Goal: Information Seeking & Learning: Learn about a topic

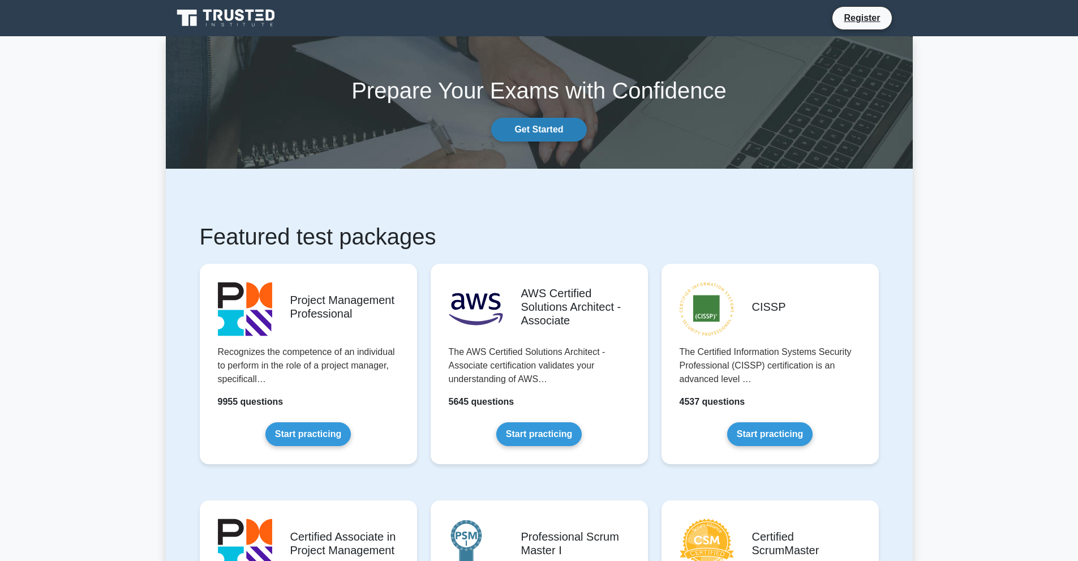
click at [545, 132] on link "Get Started" at bounding box center [538, 130] width 95 height 24
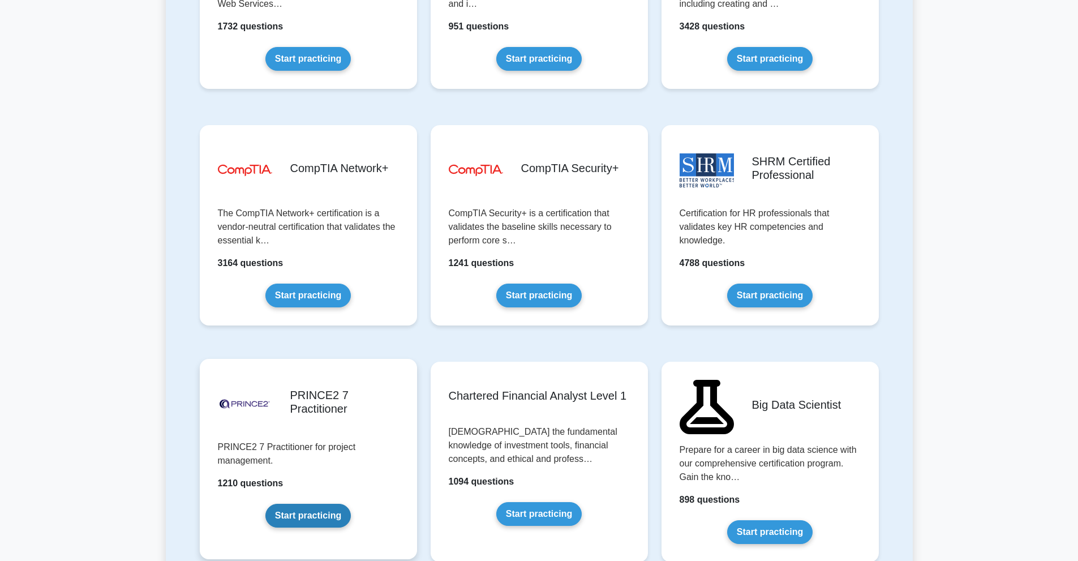
scroll to position [1980, 0]
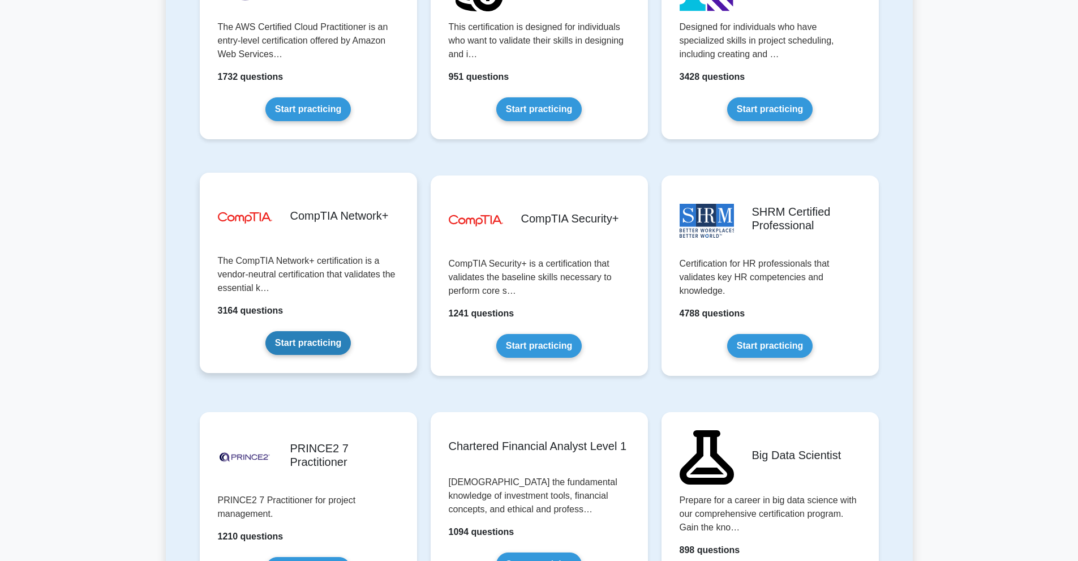
click at [304, 335] on link "Start practicing" at bounding box center [307, 343] width 85 height 24
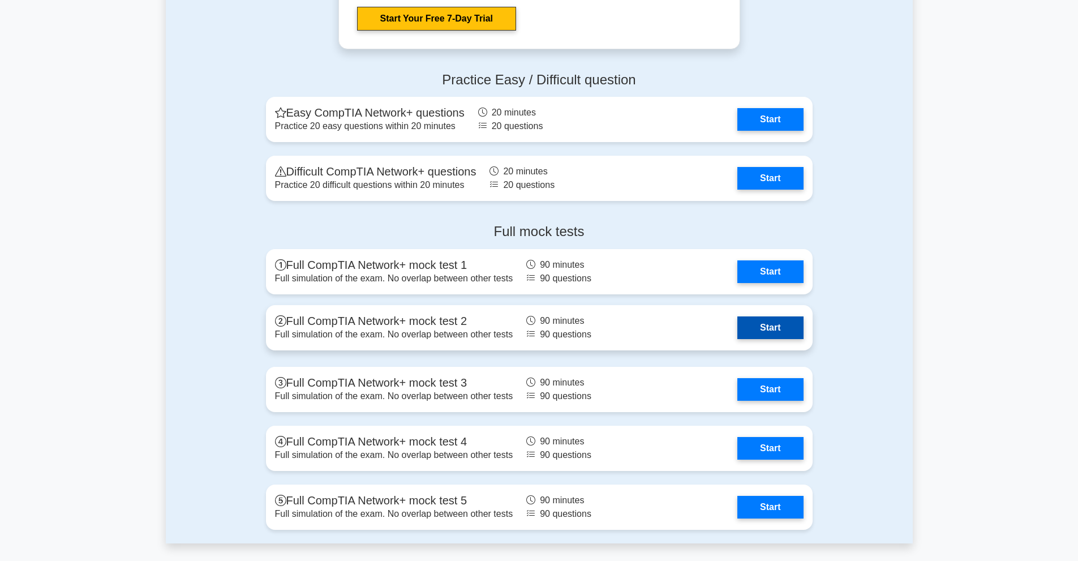
scroll to position [2207, 0]
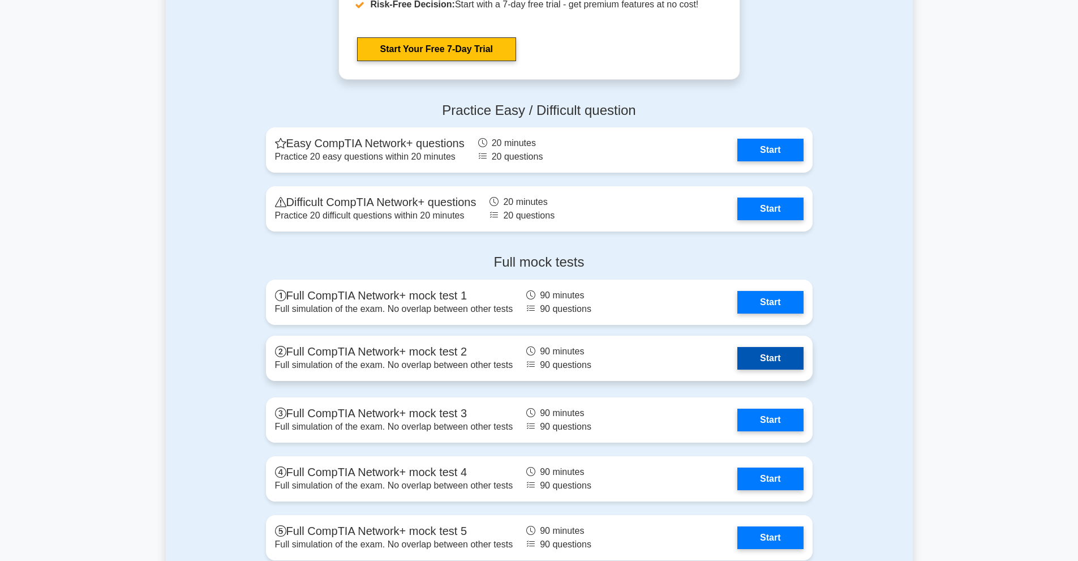
click at [782, 355] on link "Start" at bounding box center [770, 358] width 66 height 23
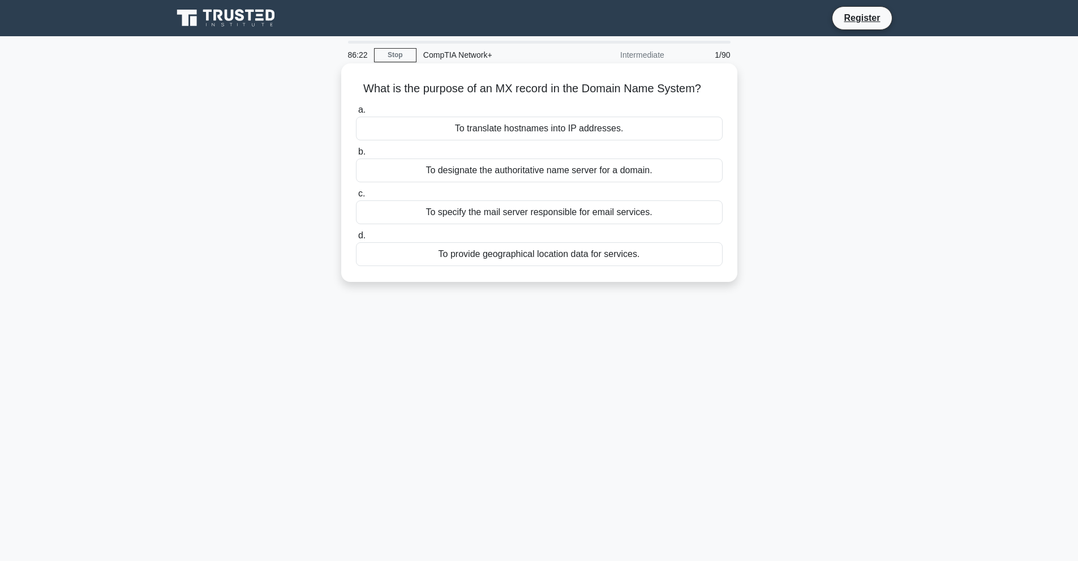
click at [495, 208] on div "To specify the mail server responsible for email services." at bounding box center [539, 212] width 367 height 24
click at [356, 197] on input "c. To specify the mail server responsible for email services." at bounding box center [356, 193] width 0 height 7
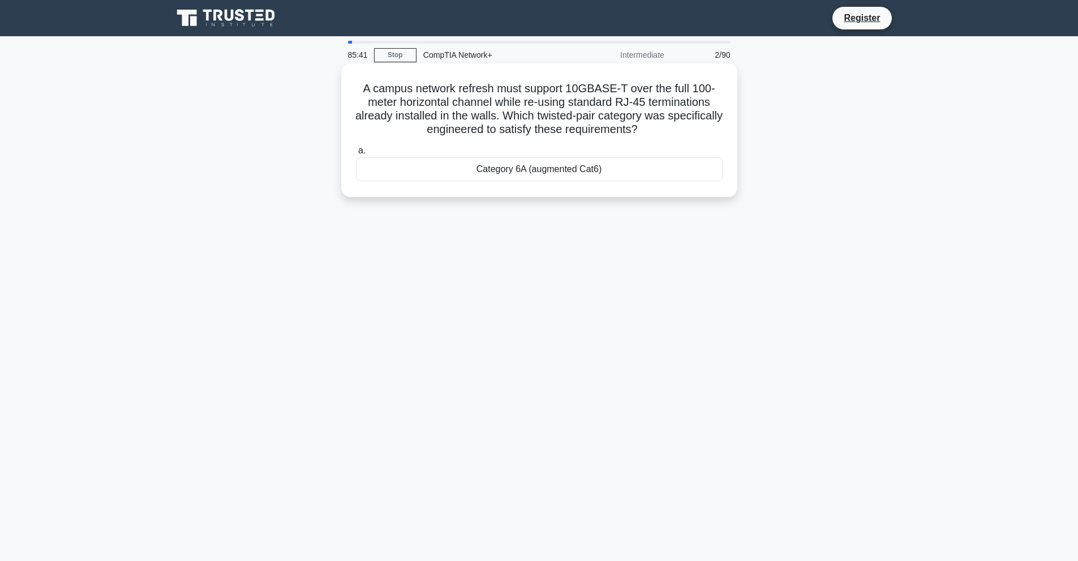
click at [526, 174] on div "Category 6A (augmented Cat6)" at bounding box center [539, 169] width 367 height 24
click at [356, 154] on input "a. Category 6A (augmented Cat6)" at bounding box center [356, 150] width 0 height 7
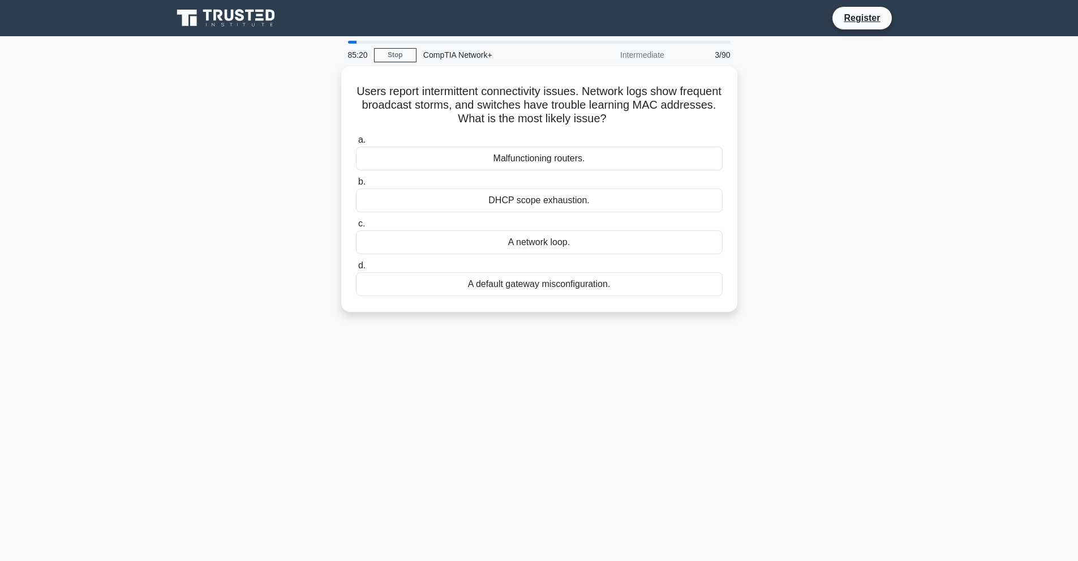
click at [890, 496] on div "85:20 Stop CompTIA Network+ Intermediate 3/90 Users report intermittent connect…" at bounding box center [539, 324] width 747 height 566
click at [612, 240] on div "A network loop." at bounding box center [539, 239] width 367 height 24
click at [356, 225] on input "c. A network loop." at bounding box center [356, 220] width 0 height 7
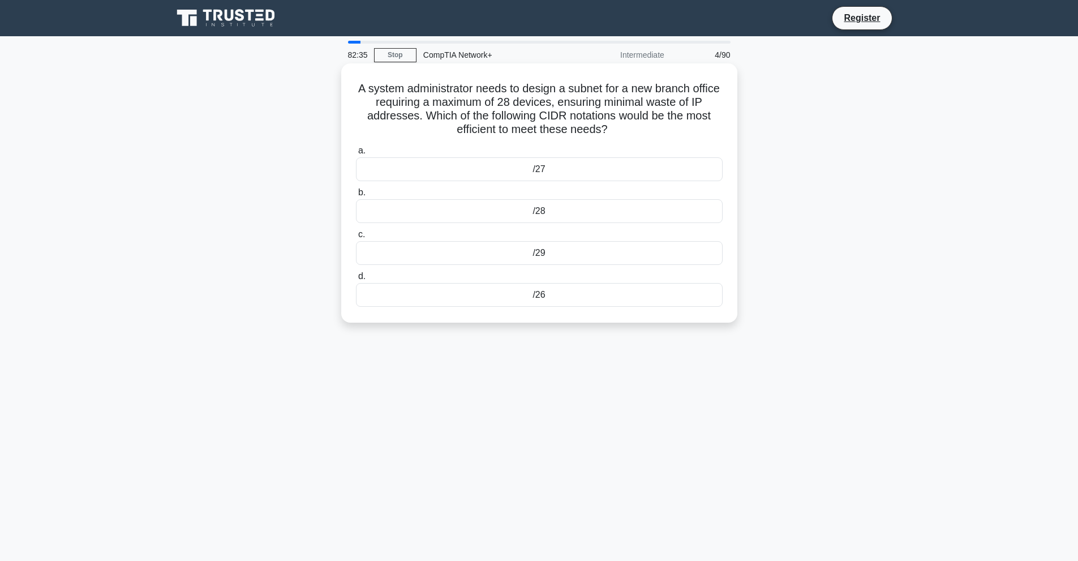
click at [534, 171] on div "/27" at bounding box center [539, 169] width 367 height 24
click at [356, 154] on input "a. /27" at bounding box center [356, 150] width 0 height 7
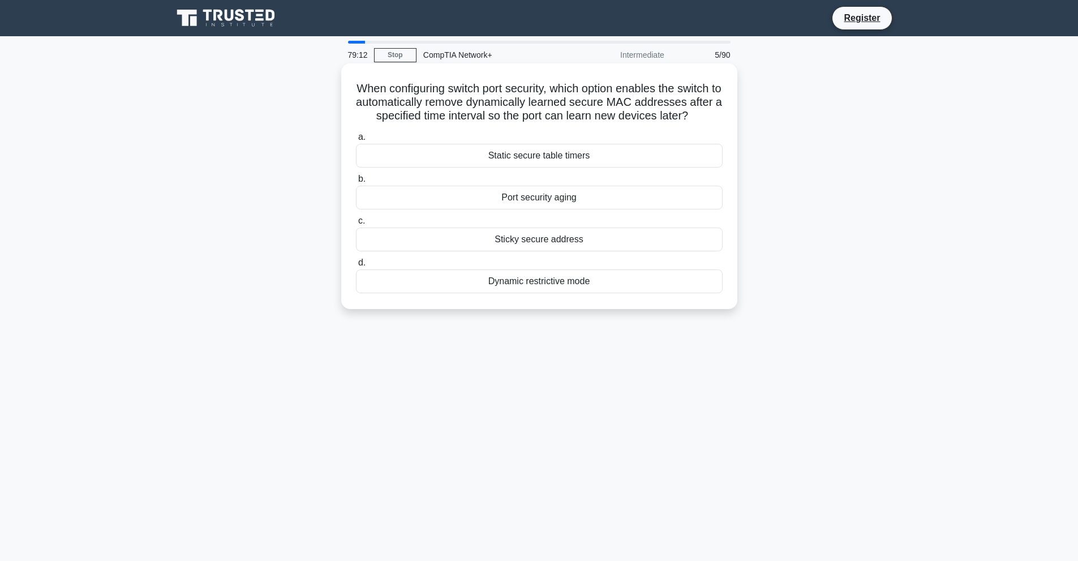
click at [551, 209] on div "Port security aging" at bounding box center [539, 198] width 367 height 24
click at [356, 183] on input "b. Port security aging" at bounding box center [356, 178] width 0 height 7
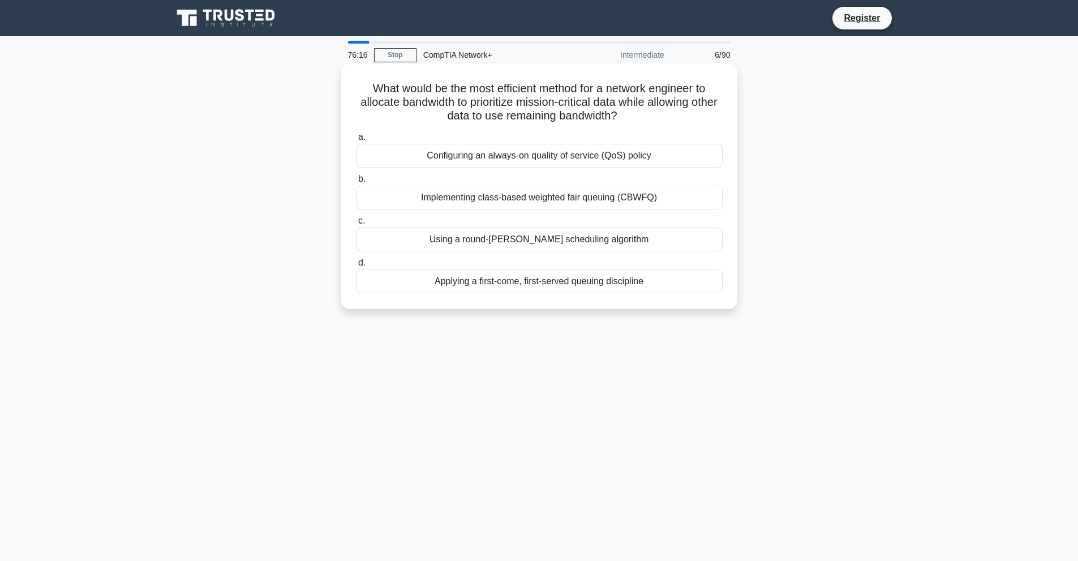
click at [556, 199] on div "Implementing class-based weighted fair queuing (CBWFQ)" at bounding box center [539, 198] width 367 height 24
click at [356, 183] on input "b. Implementing class-based weighted fair queuing (CBWFQ)" at bounding box center [356, 178] width 0 height 7
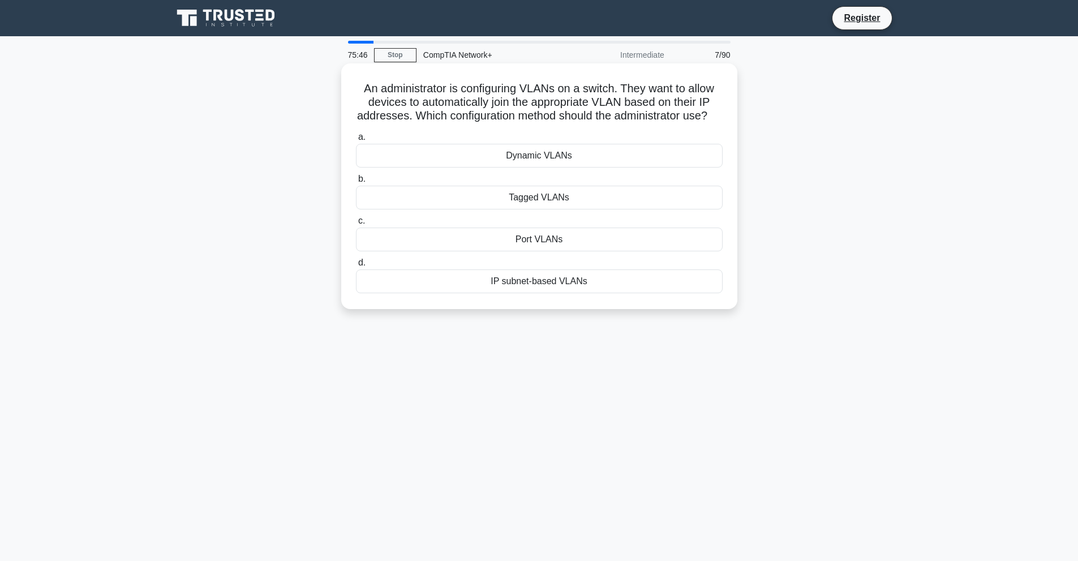
click at [574, 293] on div "IP subnet-based VLANs" at bounding box center [539, 281] width 367 height 24
click at [356, 267] on input "d. IP subnet-based VLANs" at bounding box center [356, 262] width 0 height 7
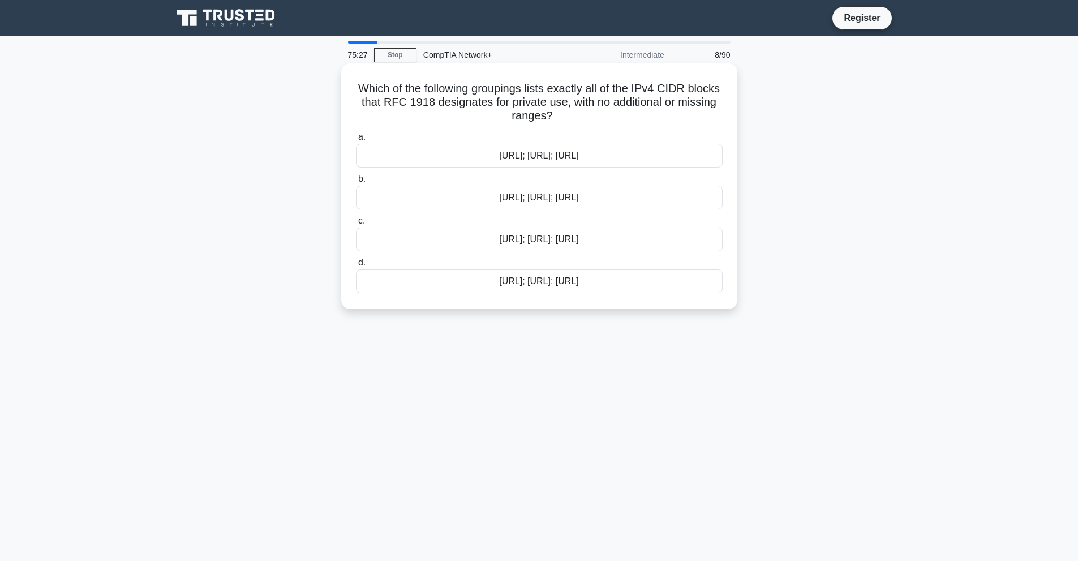
click at [465, 200] on div "10.0.0.0/8; 172.16.0.0/12; 192.168.0.0/16" at bounding box center [539, 198] width 367 height 24
click at [356, 183] on input "b. 10.0.0.0/8; 172.16.0.0/12; 192.168.0.0/16" at bounding box center [356, 178] width 0 height 7
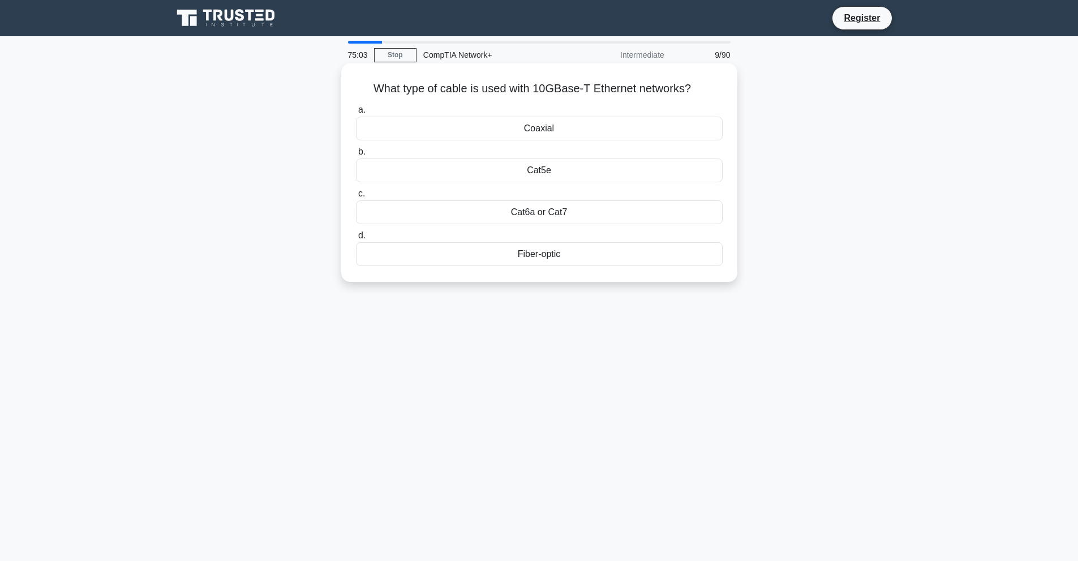
click at [572, 210] on div "Cat6a or Cat7" at bounding box center [539, 212] width 367 height 24
click at [356, 197] on input "c. Cat6a or Cat7" at bounding box center [356, 193] width 0 height 7
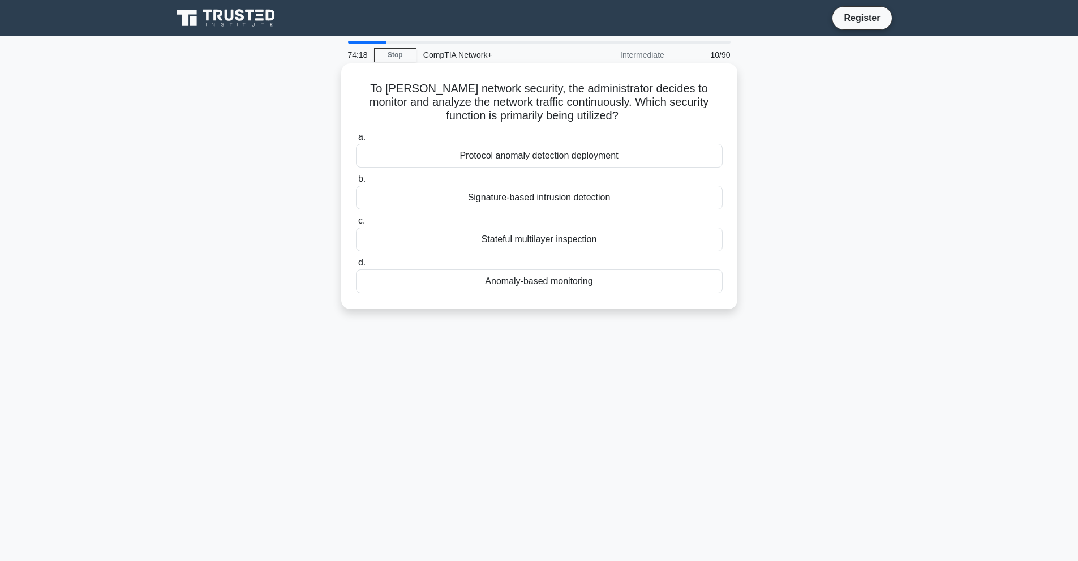
click at [523, 283] on div "Anomaly-based monitoring" at bounding box center [539, 281] width 367 height 24
click at [356, 267] on input "d. Anomaly-based monitoring" at bounding box center [356, 262] width 0 height 7
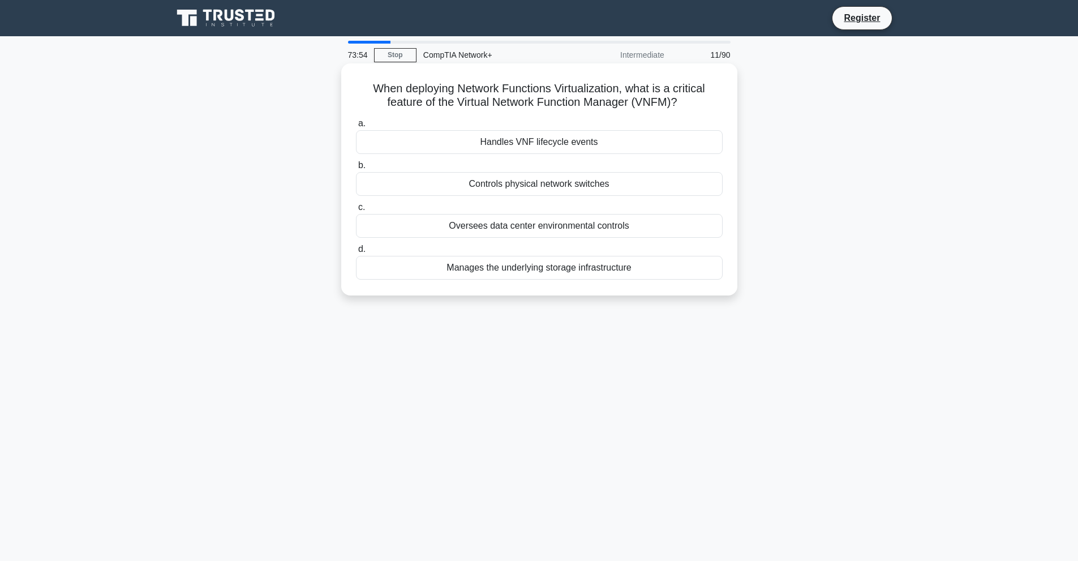
click at [575, 139] on div "Handles VNF lifecycle events" at bounding box center [539, 142] width 367 height 24
click at [356, 127] on input "a. Handles VNF lifecycle events" at bounding box center [356, 123] width 0 height 7
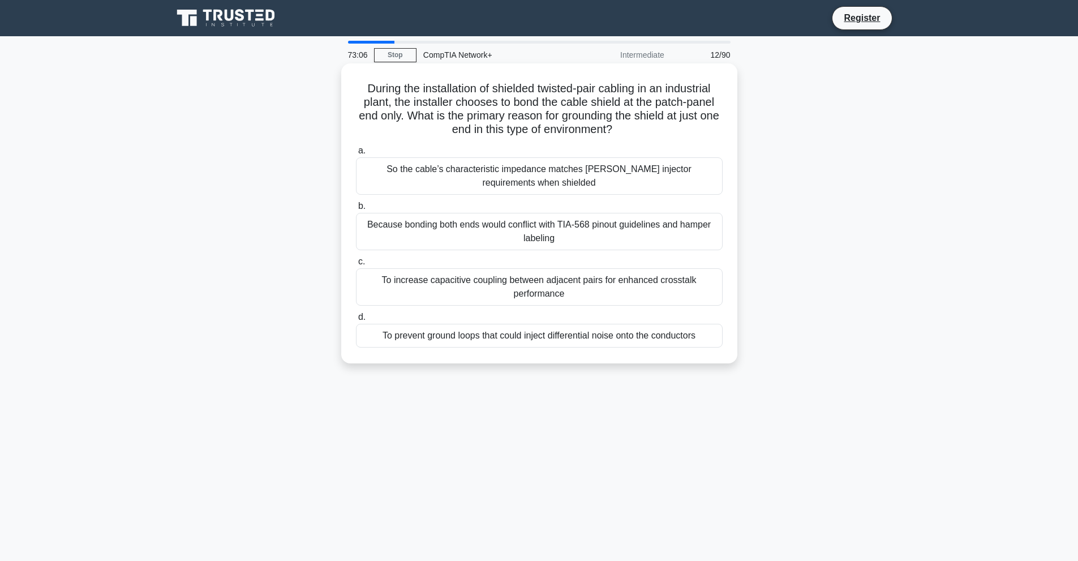
click at [562, 339] on div "To prevent ground loops that could inject differential noise onto the conductors" at bounding box center [539, 336] width 367 height 24
click at [356, 321] on input "d. To prevent ground loops that could inject differential noise onto the conduc…" at bounding box center [356, 316] width 0 height 7
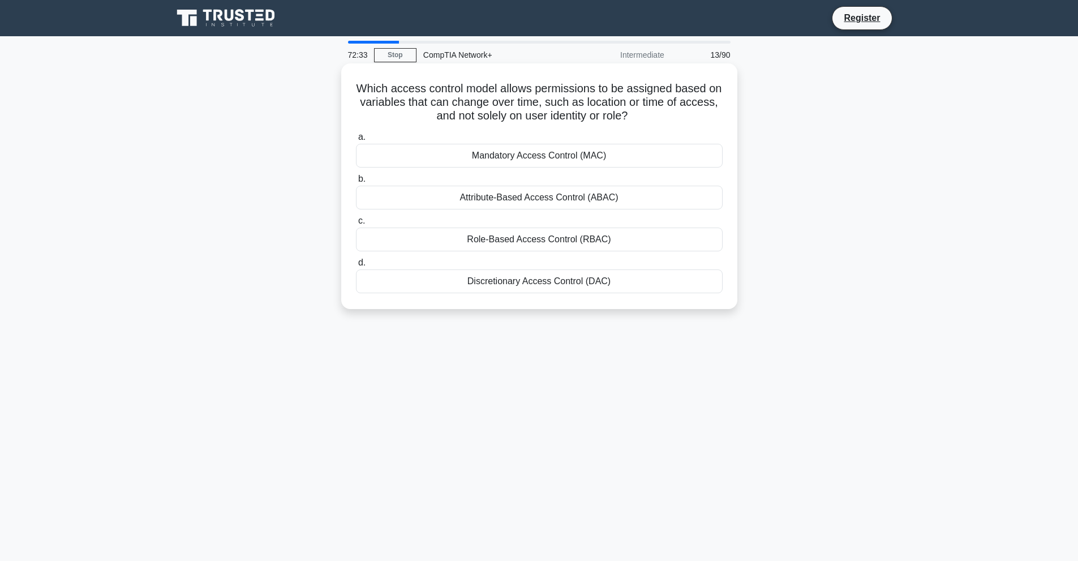
click at [557, 200] on div "Attribute-Based Access Control (ABAC)" at bounding box center [539, 198] width 367 height 24
click at [356, 183] on input "b. Attribute-Based Access Control (ABAC)" at bounding box center [356, 178] width 0 height 7
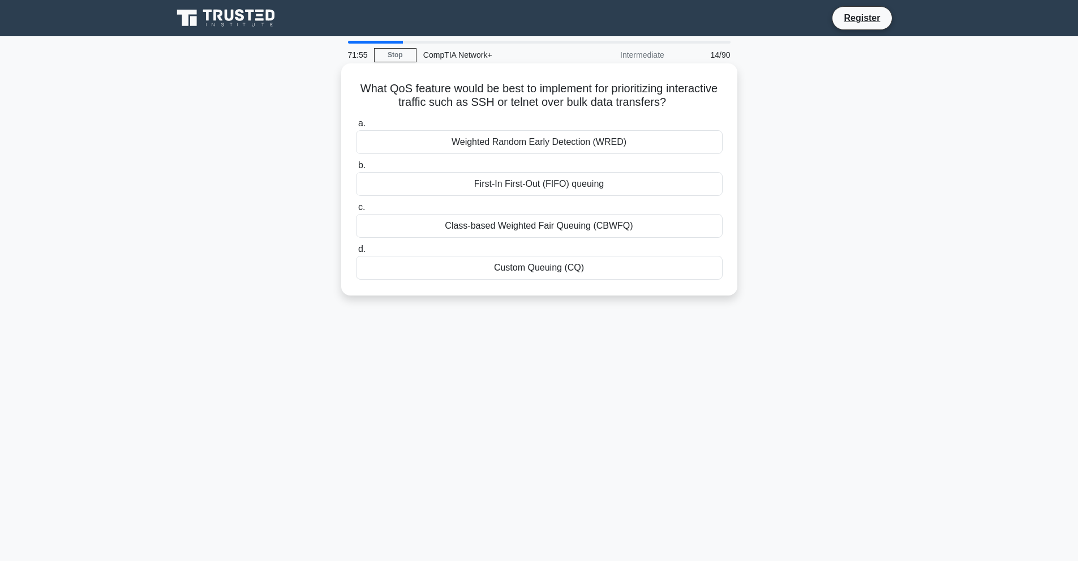
click at [479, 225] on div "Class-based Weighted Fair Queuing (CBWFQ)" at bounding box center [539, 226] width 367 height 24
click at [356, 211] on input "c. Class-based Weighted Fair Queuing (CBWFQ)" at bounding box center [356, 207] width 0 height 7
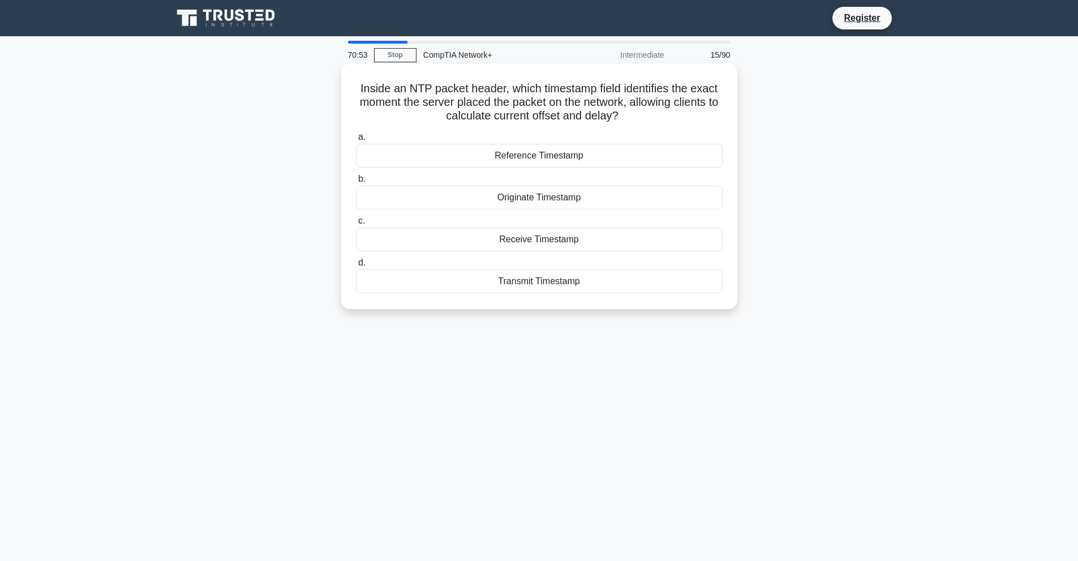
click at [591, 281] on div "Transmit Timestamp" at bounding box center [539, 281] width 367 height 24
click at [356, 267] on input "d. Transmit Timestamp" at bounding box center [356, 262] width 0 height 7
click at [568, 195] on div "In-memory caching" at bounding box center [539, 198] width 367 height 24
click at [356, 183] on input "b. In-memory caching" at bounding box center [356, 178] width 0 height 7
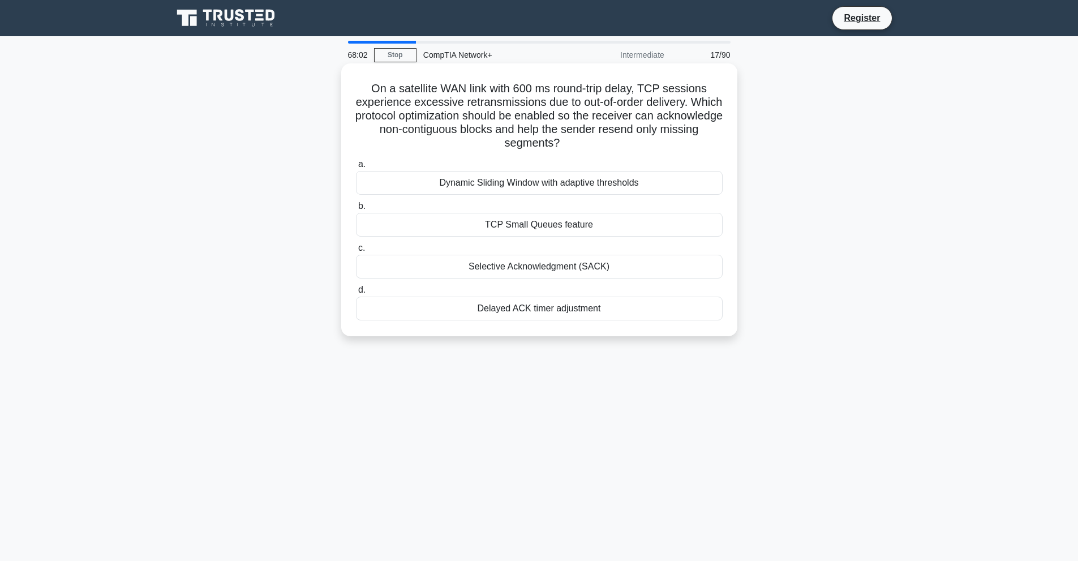
click at [559, 269] on div "Selective Acknowledgment (SACK)" at bounding box center [539, 267] width 367 height 24
click at [356, 252] on input "c. Selective Acknowledgment (SACK)" at bounding box center [356, 247] width 0 height 7
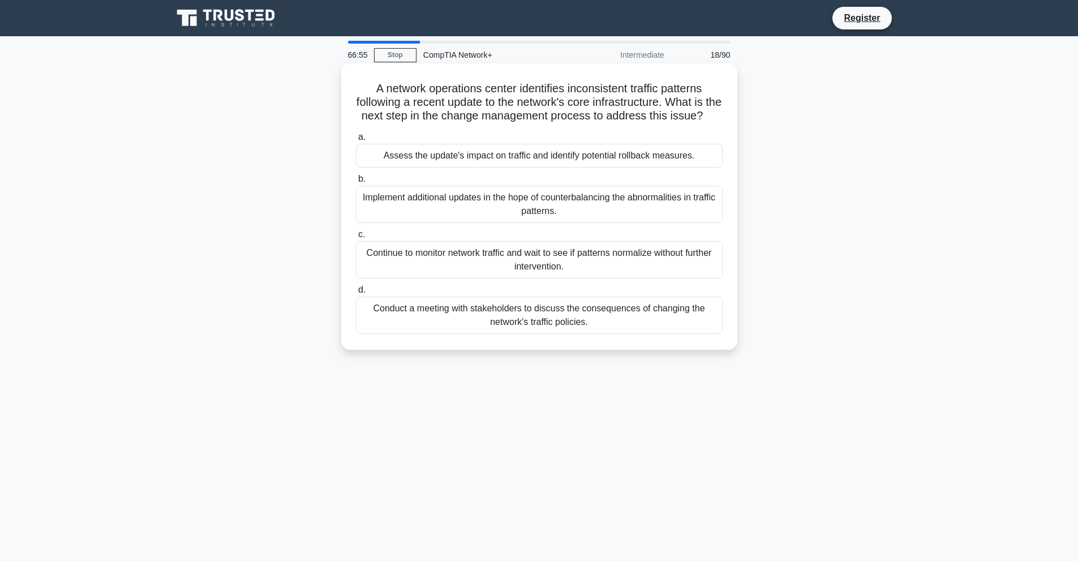
click at [583, 167] on div "Assess the update's impact on traffic and identify potential rollback measures." at bounding box center [539, 156] width 367 height 24
click at [356, 141] on input "a. Assess the update's impact on traffic and identify potential rollback measur…" at bounding box center [356, 137] width 0 height 7
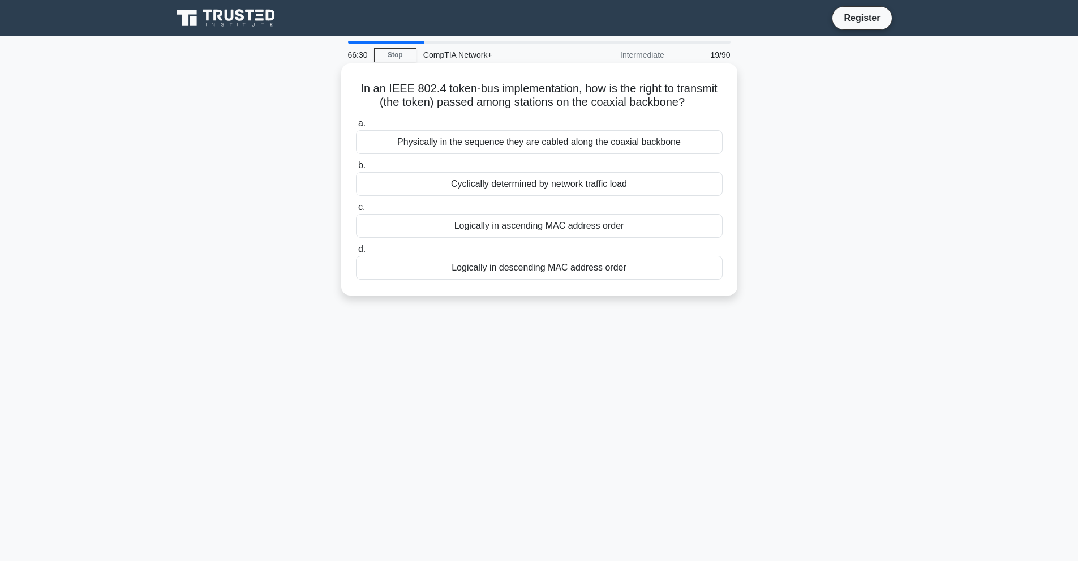
click at [610, 222] on div "Logically in ascending MAC address order" at bounding box center [539, 226] width 367 height 24
click at [356, 211] on input "c. Logically in ascending MAC address order" at bounding box center [356, 207] width 0 height 7
click at [596, 196] on div "Uniform resource distribution" at bounding box center [539, 184] width 367 height 24
click at [356, 169] on input "b. Uniform resource distribution" at bounding box center [356, 165] width 0 height 7
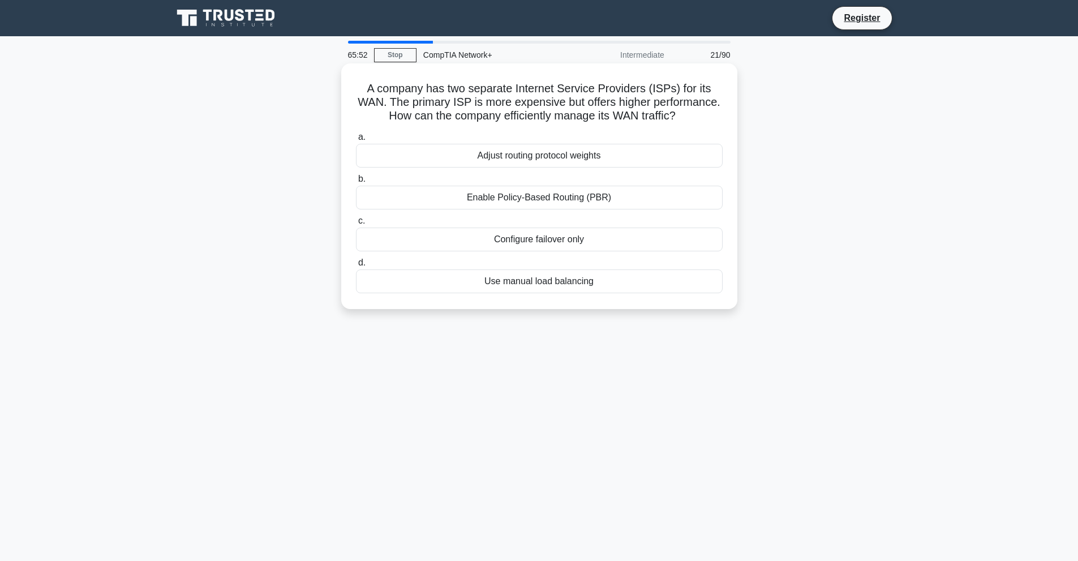
click at [564, 209] on div "Enable Policy-Based Routing (PBR)" at bounding box center [539, 198] width 367 height 24
click at [356, 183] on input "b. Enable Policy-Based Routing (PBR)" at bounding box center [356, 178] width 0 height 7
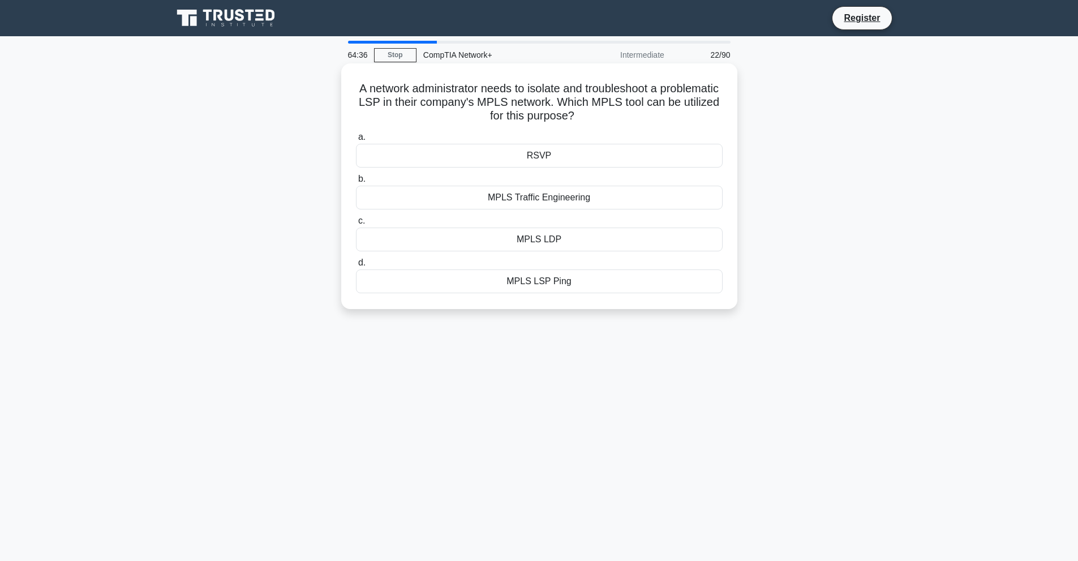
click at [571, 281] on div "MPLS LSP Ping" at bounding box center [539, 281] width 367 height 24
click at [356, 267] on input "d. MPLS LSP Ping" at bounding box center [356, 262] width 0 height 7
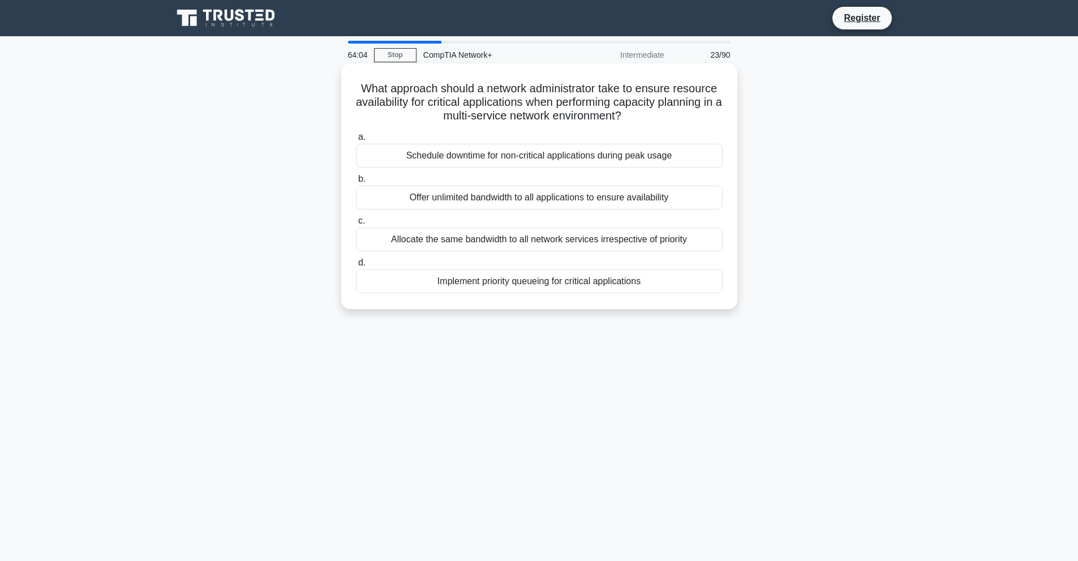
click at [502, 158] on div "Schedule downtime for non-critical applications during peak usage" at bounding box center [539, 156] width 367 height 24
click at [356, 141] on input "a. Schedule downtime for non-critical applications during peak usage" at bounding box center [356, 137] width 0 height 7
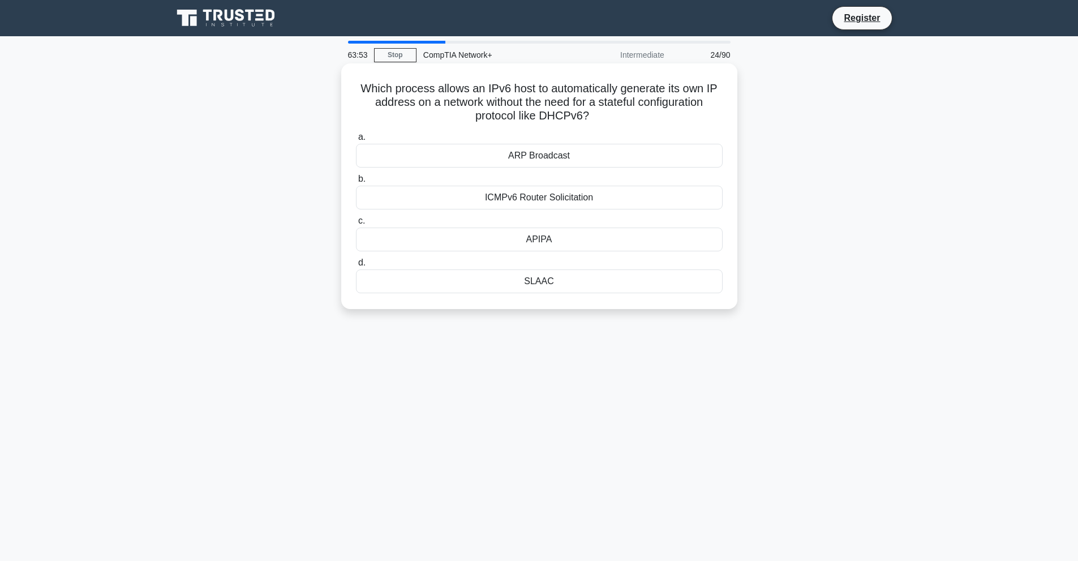
click at [639, 196] on div "ICMPv6 Router Solicitation" at bounding box center [539, 198] width 367 height 24
click at [356, 183] on input "b. ICMPv6 Router Solicitation" at bounding box center [356, 178] width 0 height 7
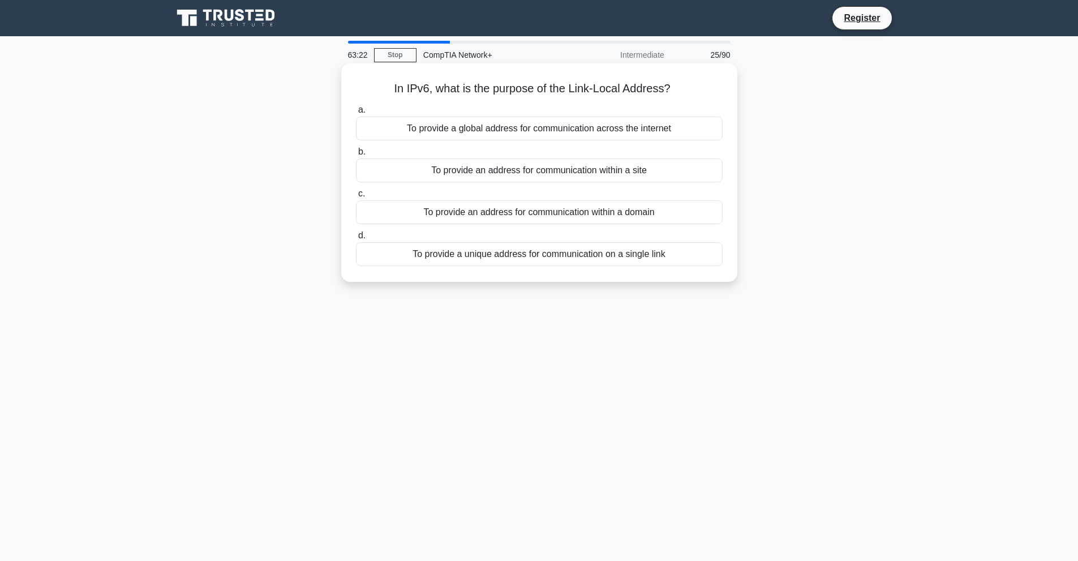
click at [653, 260] on div "To provide a unique address for communication on a single link" at bounding box center [539, 254] width 367 height 24
click at [356, 239] on input "d. To provide a unique address for communication on a single link" at bounding box center [356, 235] width 0 height 7
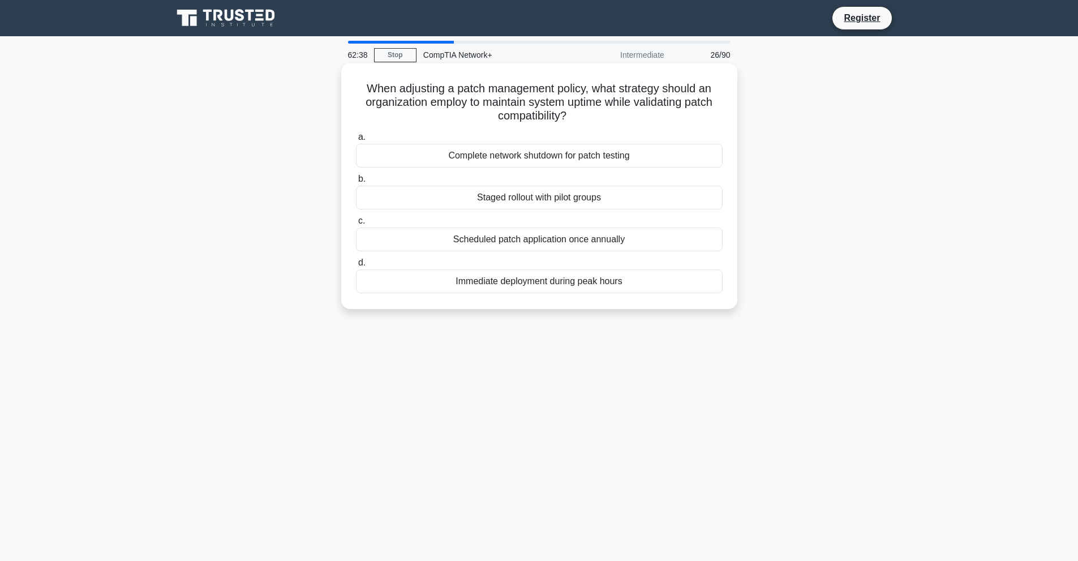
click at [605, 240] on div "Scheduled patch application once annually" at bounding box center [539, 239] width 367 height 24
click at [356, 225] on input "c. Scheduled patch application once annually" at bounding box center [356, 220] width 0 height 7
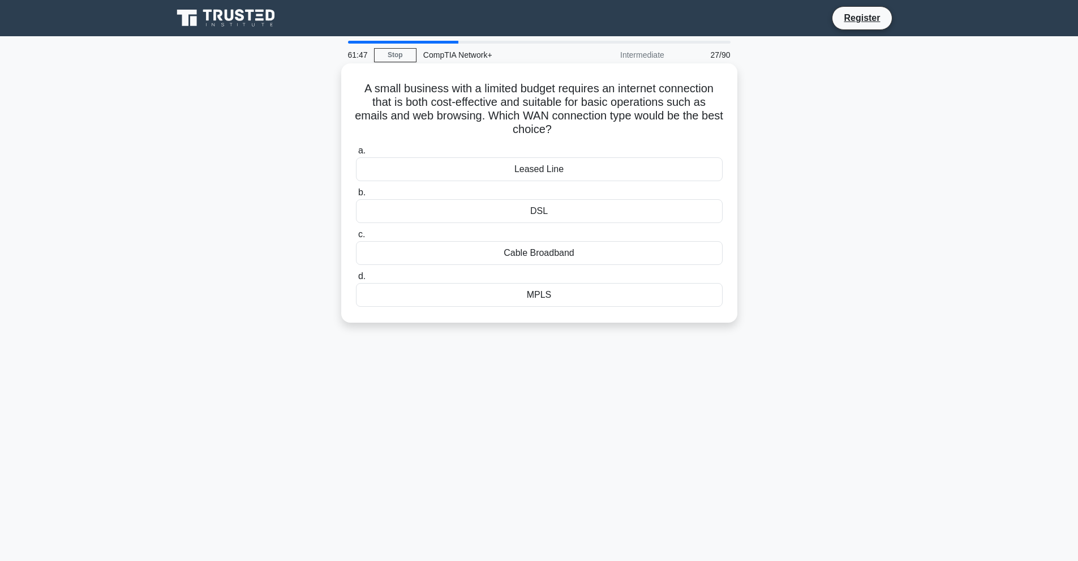
click at [545, 216] on div "DSL" at bounding box center [539, 211] width 367 height 24
click at [356, 196] on input "b. DSL" at bounding box center [356, 192] width 0 height 7
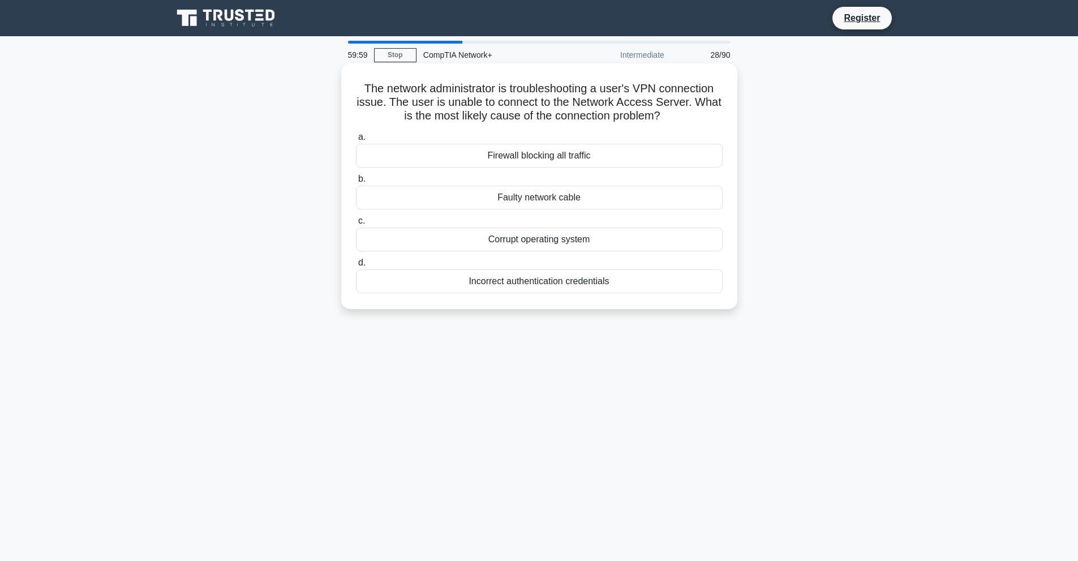
click at [599, 280] on div "Incorrect authentication credentials" at bounding box center [539, 281] width 367 height 24
click at [356, 267] on input "d. Incorrect authentication credentials" at bounding box center [356, 262] width 0 height 7
click at [597, 245] on div "Line aggregation (PAgP)" at bounding box center [539, 239] width 367 height 24
click at [356, 225] on input "c. Line aggregation (PAgP)" at bounding box center [356, 220] width 0 height 7
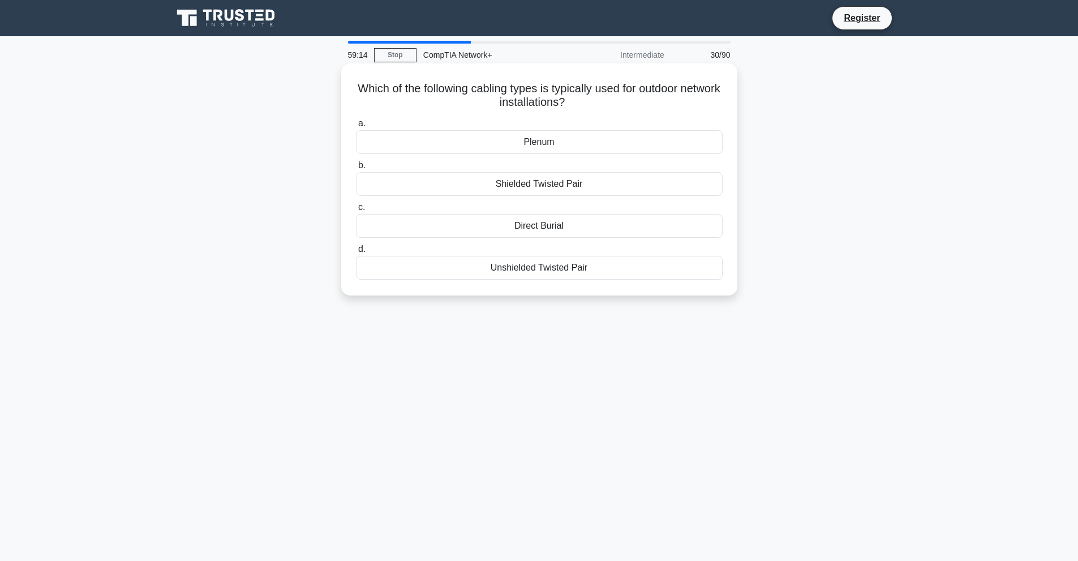
click at [648, 179] on div "Shielded Twisted Pair" at bounding box center [539, 184] width 367 height 24
click at [356, 169] on input "b. Shielded Twisted Pair" at bounding box center [356, 165] width 0 height 7
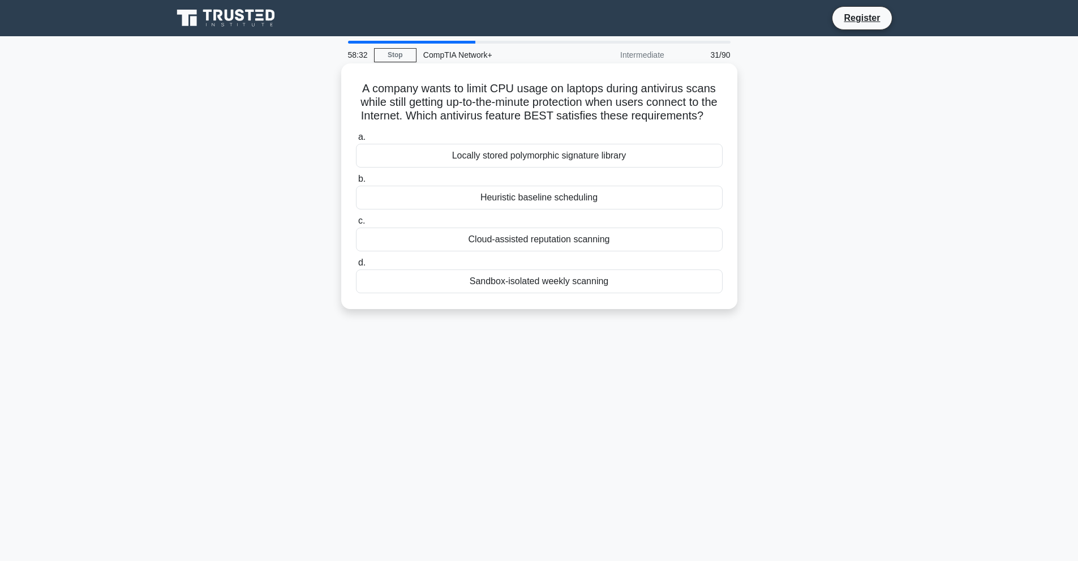
click at [631, 293] on div "Sandbox-isolated weekly scanning" at bounding box center [539, 281] width 367 height 24
click at [356, 267] on input "d. Sandbox-isolated weekly scanning" at bounding box center [356, 262] width 0 height 7
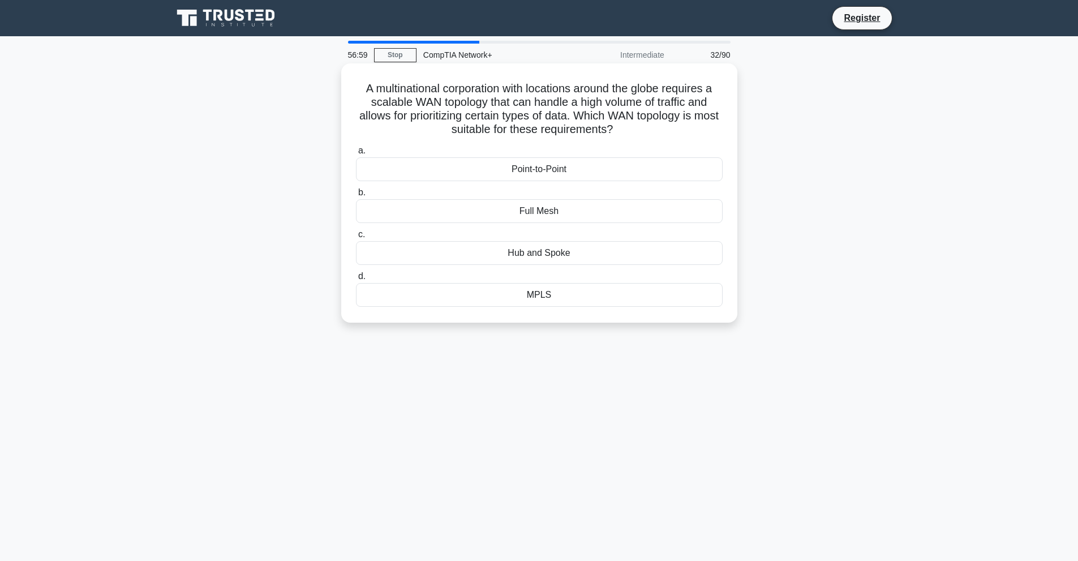
click at [684, 290] on div "MPLS" at bounding box center [539, 295] width 367 height 24
click at [356, 280] on input "d. MPLS" at bounding box center [356, 276] width 0 height 7
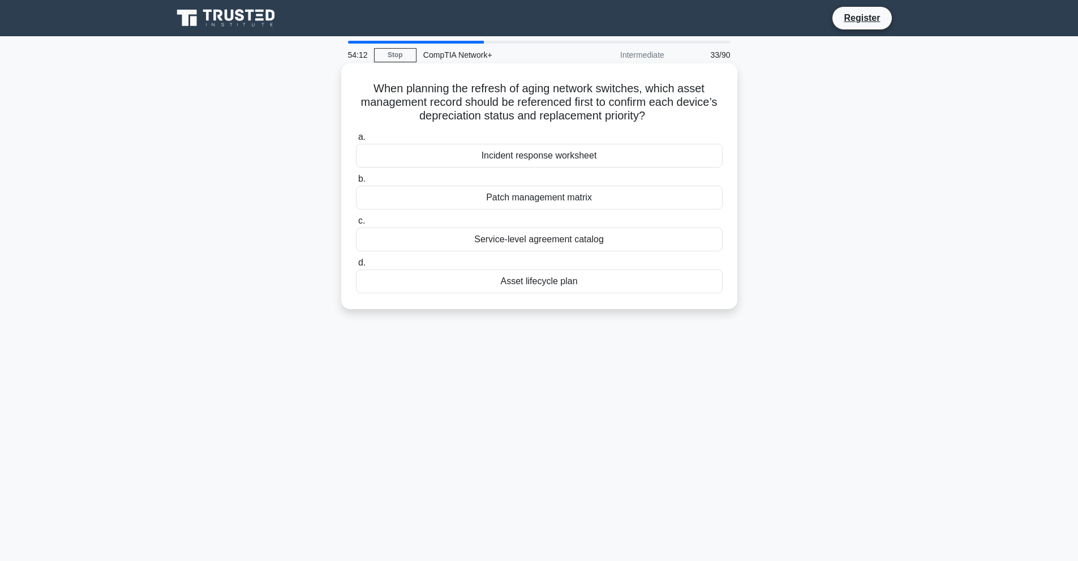
click at [578, 244] on div "Service-level agreement catalog" at bounding box center [539, 239] width 367 height 24
click at [356, 225] on input "c. Service-level agreement catalog" at bounding box center [356, 220] width 0 height 7
click at [601, 191] on div "unified LUN masking" at bounding box center [539, 198] width 367 height 24
click at [356, 183] on input "b. unified LUN masking" at bounding box center [356, 178] width 0 height 7
click at [544, 287] on div "Partial mesh" at bounding box center [539, 281] width 367 height 24
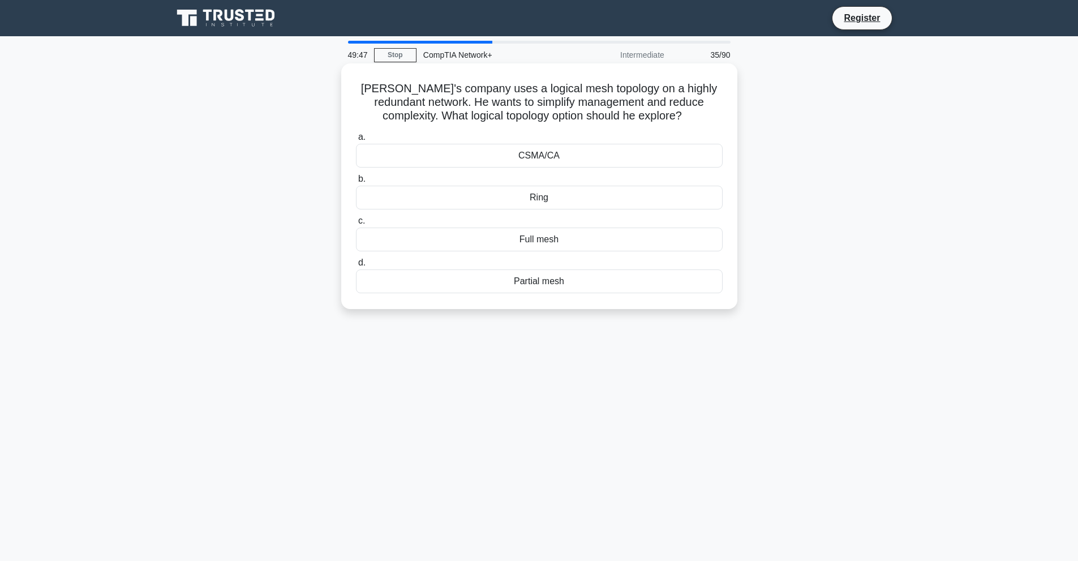
click at [356, 267] on input "d. Partial mesh" at bounding box center [356, 262] width 0 height 7
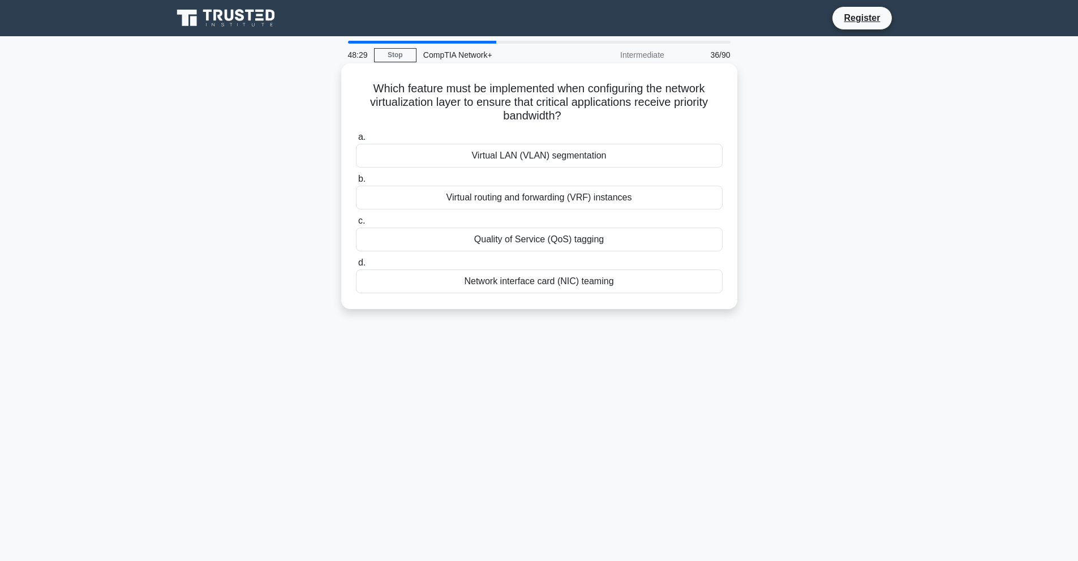
click at [598, 152] on div "Virtual LAN (VLAN) segmentation" at bounding box center [539, 156] width 367 height 24
click at [356, 141] on input "a. Virtual LAN (VLAN) segmentation" at bounding box center [356, 137] width 0 height 7
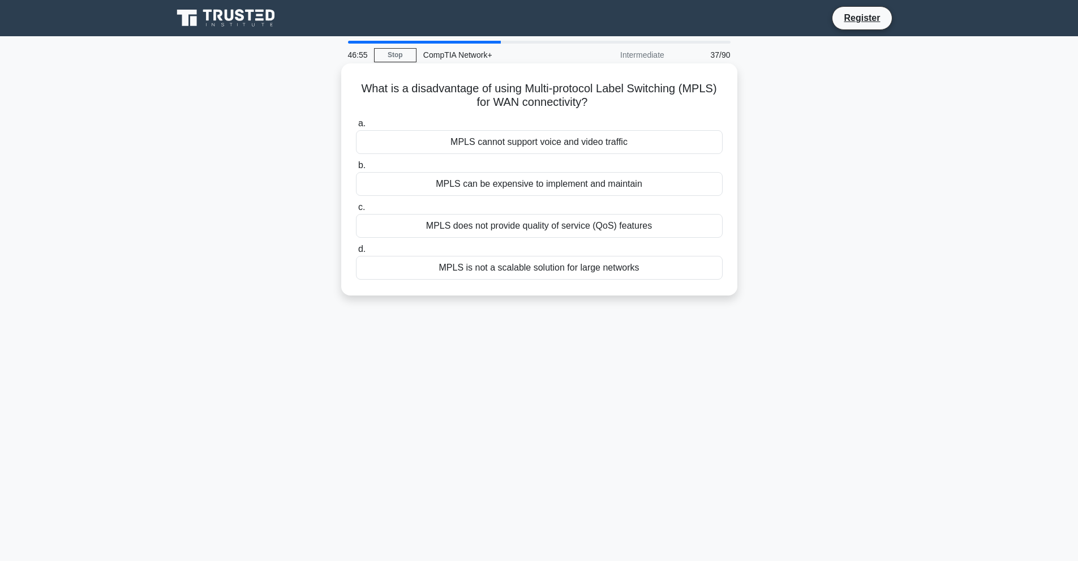
click at [661, 223] on div "MPLS does not provide quality of service (QoS) features" at bounding box center [539, 226] width 367 height 24
click at [356, 211] on input "c. MPLS does not provide quality of service (QoS) features" at bounding box center [356, 207] width 0 height 7
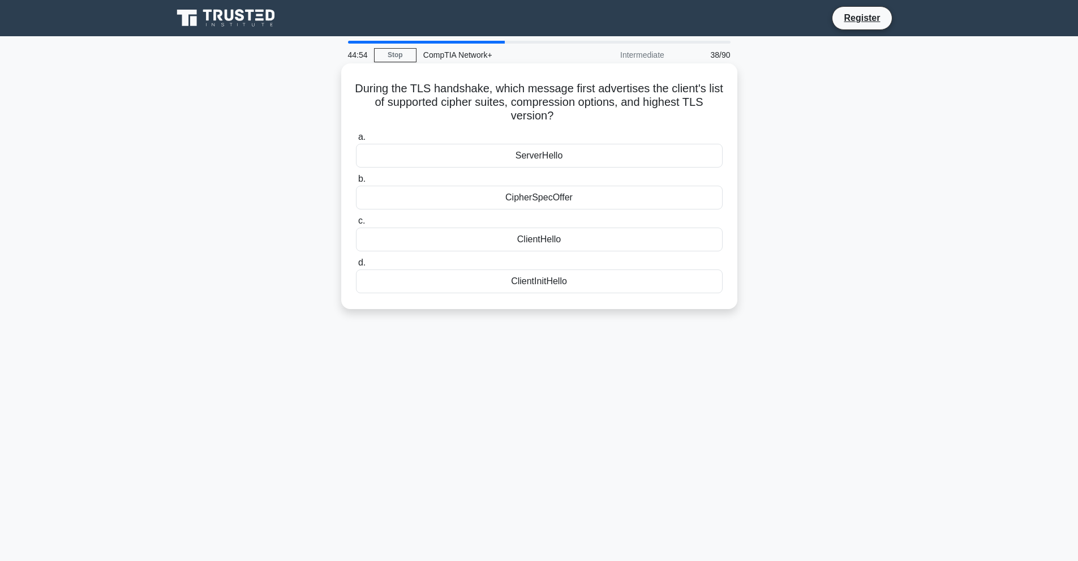
click at [608, 201] on div "CipherSpecOffer" at bounding box center [539, 198] width 367 height 24
click at [356, 183] on input "b. CipherSpecOffer" at bounding box center [356, 178] width 0 height 7
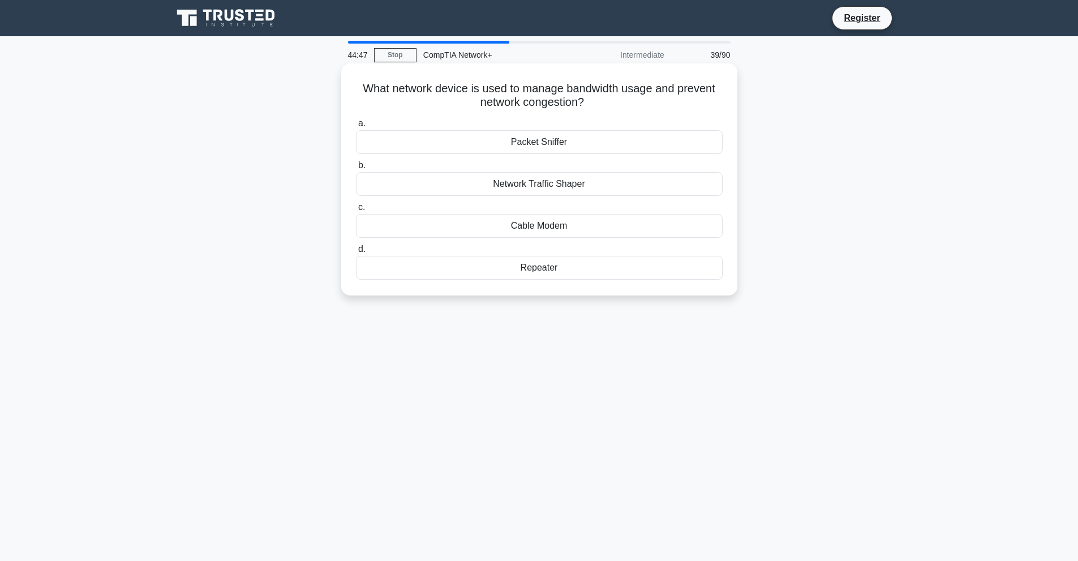
click at [607, 183] on div "Network Traffic Shaper" at bounding box center [539, 184] width 367 height 24
click at [356, 169] on input "b. Network Traffic Shaper" at bounding box center [356, 165] width 0 height 7
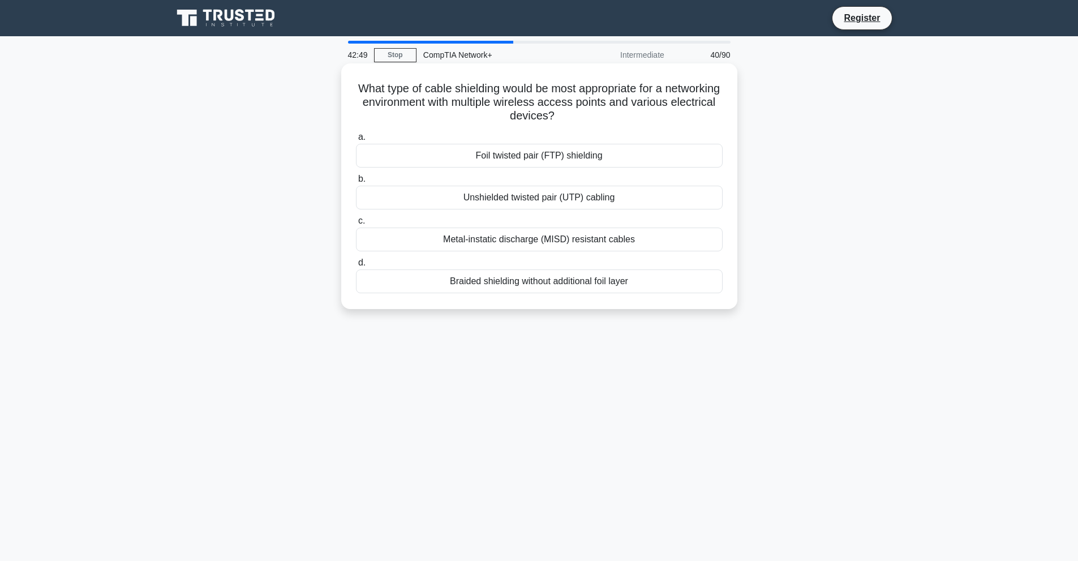
click at [582, 155] on div "Foil twisted pair (FTP) shielding" at bounding box center [539, 156] width 367 height 24
click at [356, 141] on input "a. Foil twisted pair (FTP) shielding" at bounding box center [356, 137] width 0 height 7
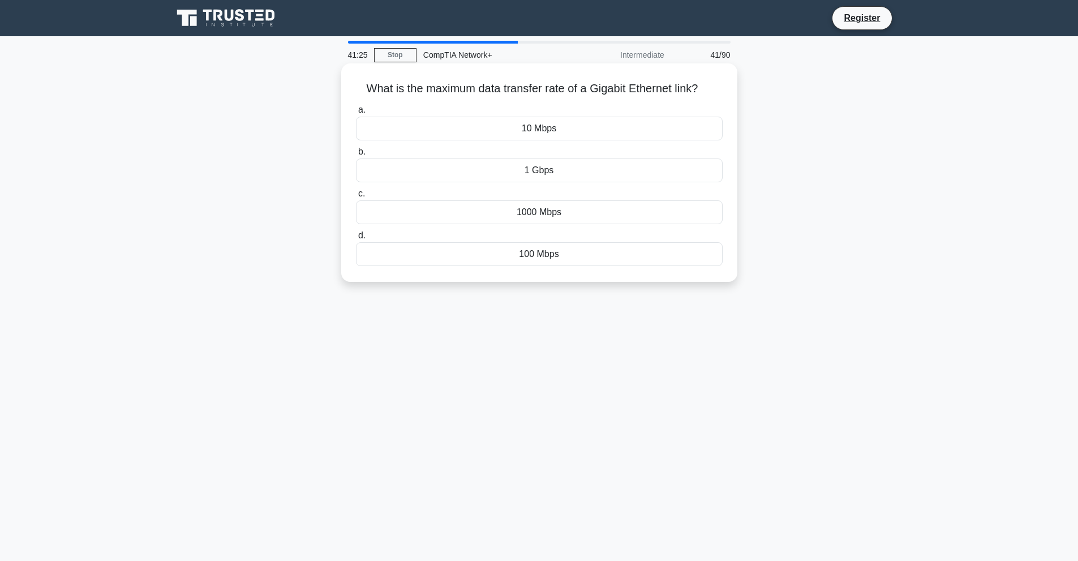
click at [590, 170] on div "1 Gbps" at bounding box center [539, 170] width 367 height 24
click at [356, 156] on input "b. 1 Gbps" at bounding box center [356, 151] width 0 height 7
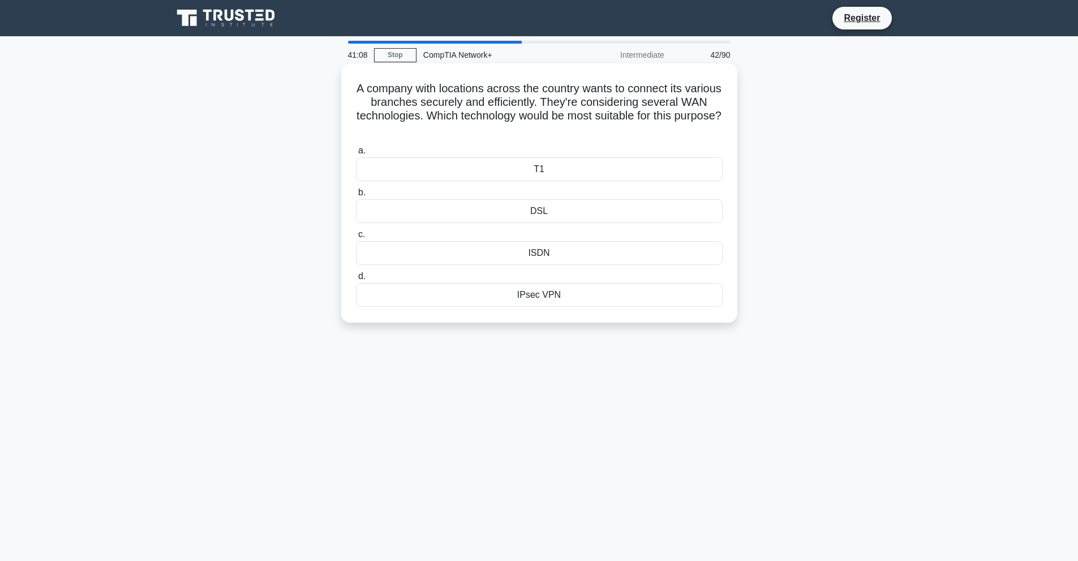
click at [536, 296] on div "IPsec VPN" at bounding box center [539, 295] width 367 height 24
click at [356, 280] on input "d. IPsec VPN" at bounding box center [356, 276] width 0 height 7
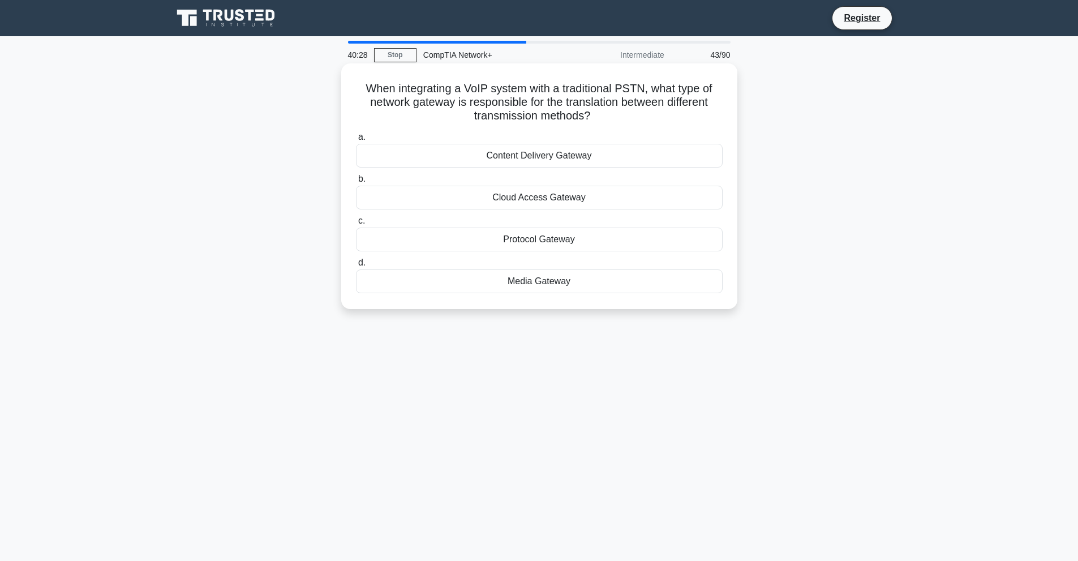
click at [653, 238] on div "Protocol Gateway" at bounding box center [539, 239] width 367 height 24
click at [356, 225] on input "c. Protocol Gateway" at bounding box center [356, 220] width 0 height 7
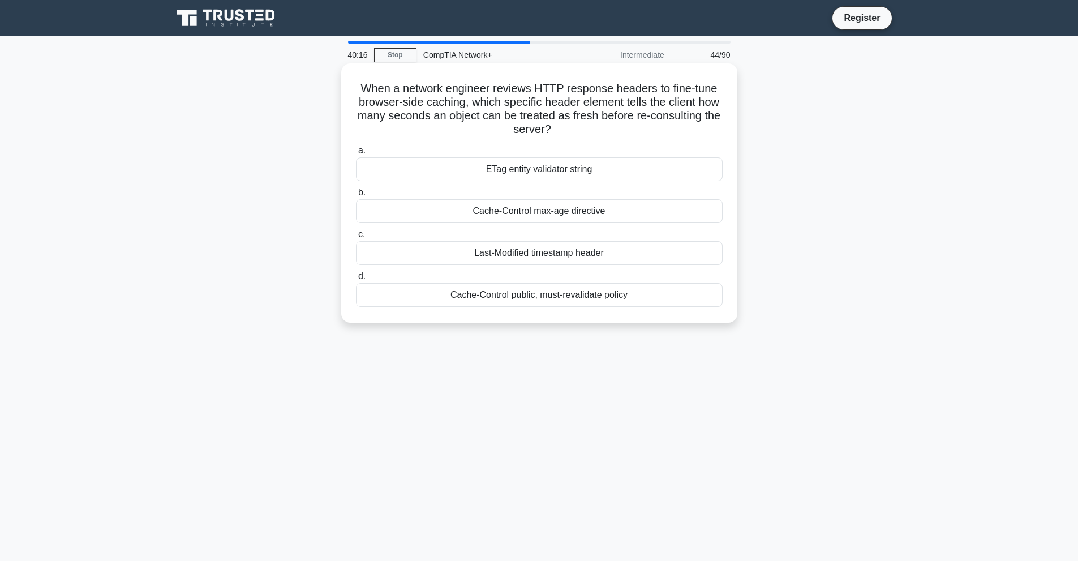
click at [634, 205] on div "Cache-Control max-age directive" at bounding box center [539, 211] width 367 height 24
click at [356, 196] on input "b. Cache-Control max-age directive" at bounding box center [356, 192] width 0 height 7
click at [523, 252] on div "Virtual Private Network (VPN)" at bounding box center [539, 253] width 367 height 24
click at [356, 238] on input "c. Virtual Private Network (VPN)" at bounding box center [356, 234] width 0 height 7
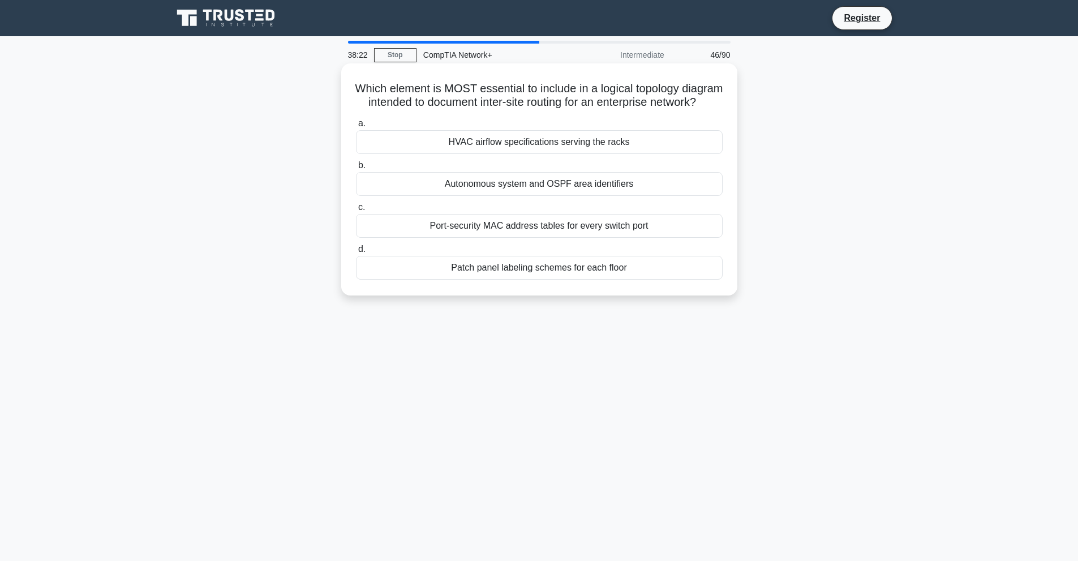
click at [612, 196] on div "Autonomous system and OSPF area identifiers" at bounding box center [539, 184] width 367 height 24
click at [356, 169] on input "b. Autonomous system and OSPF area identifiers" at bounding box center [356, 165] width 0 height 7
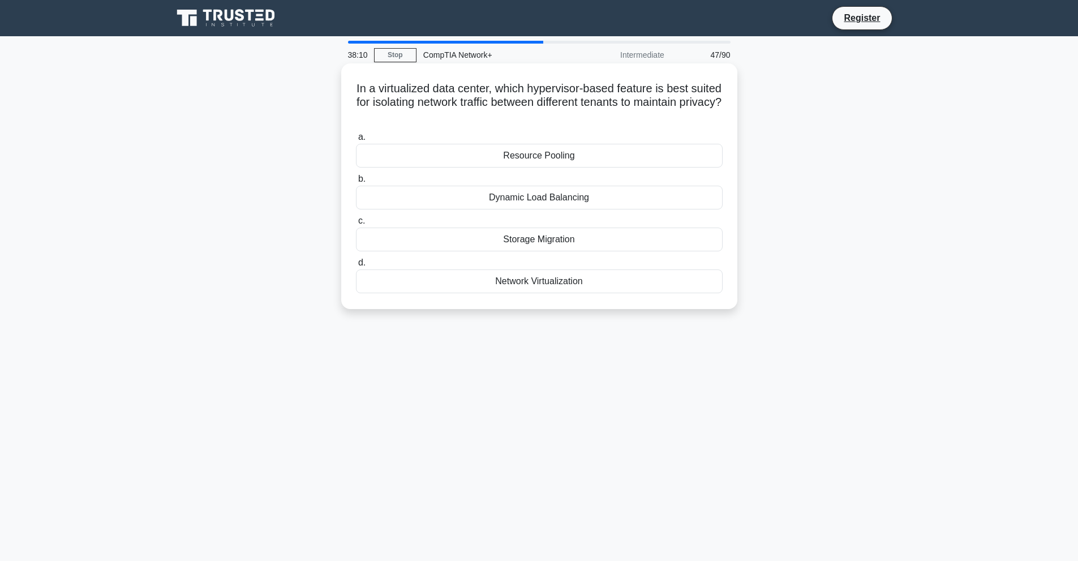
click at [652, 200] on div "Dynamic Load Balancing" at bounding box center [539, 198] width 367 height 24
click at [356, 183] on input "b. Dynamic Load Balancing" at bounding box center [356, 178] width 0 height 7
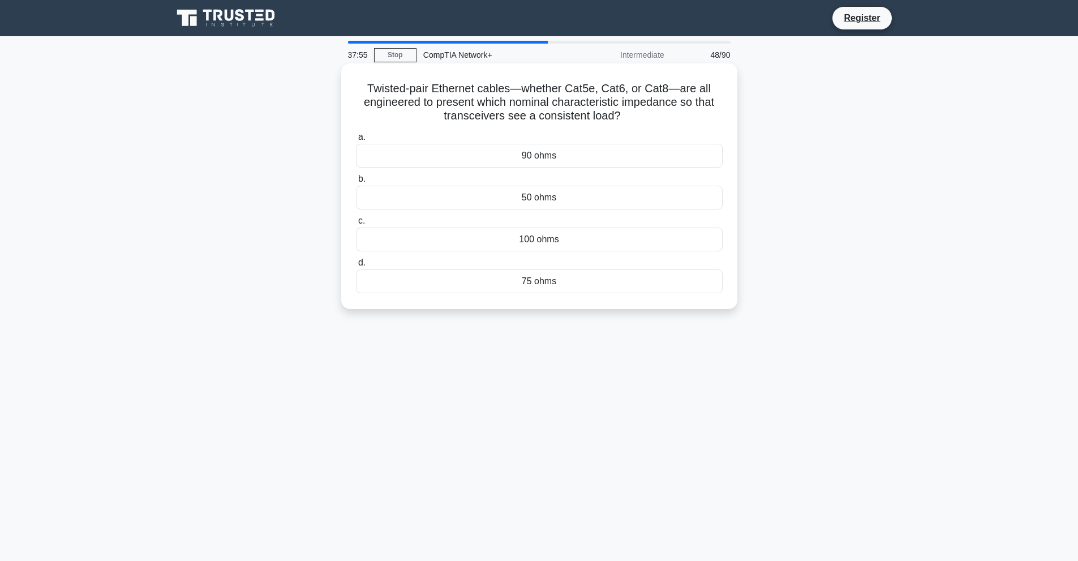
click at [635, 282] on div "75 ohms" at bounding box center [539, 281] width 367 height 24
click at [356, 267] on input "d. 75 ohms" at bounding box center [356, 262] width 0 height 7
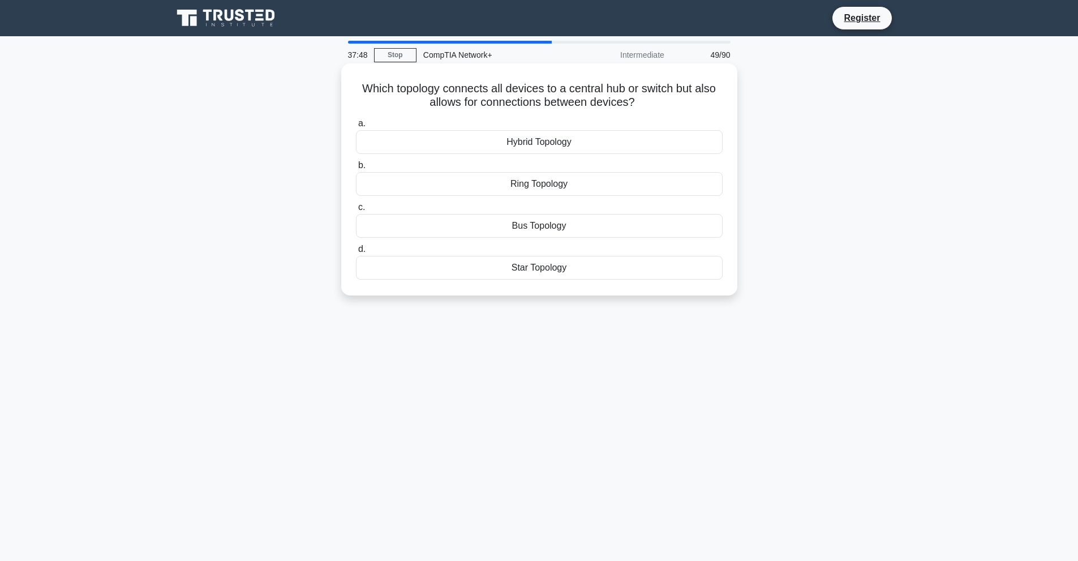
click at [584, 143] on div "Hybrid Topology" at bounding box center [539, 142] width 367 height 24
click at [356, 127] on input "a. Hybrid Topology" at bounding box center [356, 123] width 0 height 7
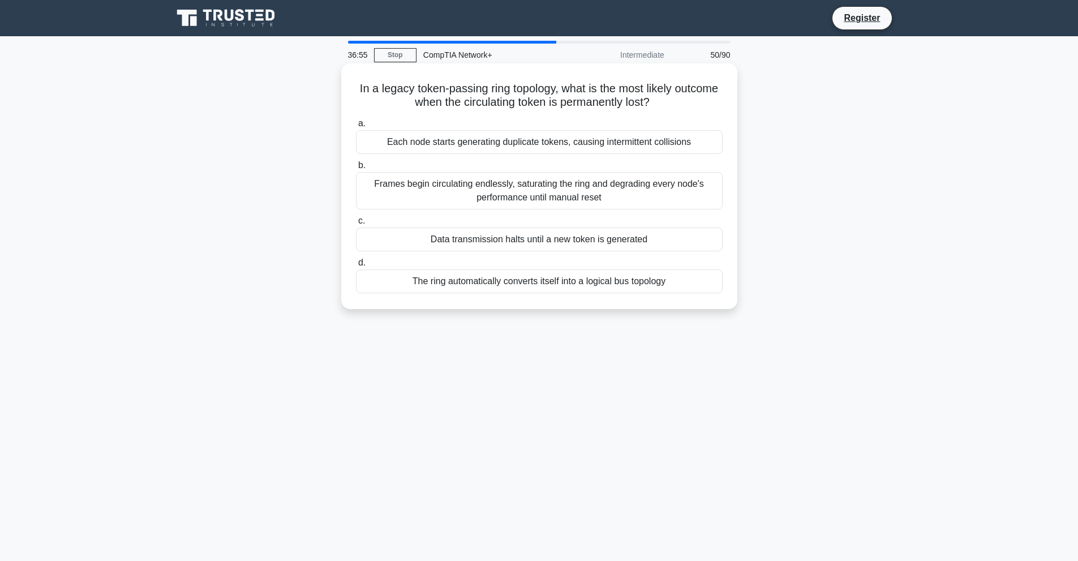
click at [570, 236] on div "Data transmission halts until a new token is generated" at bounding box center [539, 239] width 367 height 24
click at [356, 225] on input "c. Data transmission halts until a new token is generated" at bounding box center [356, 220] width 0 height 7
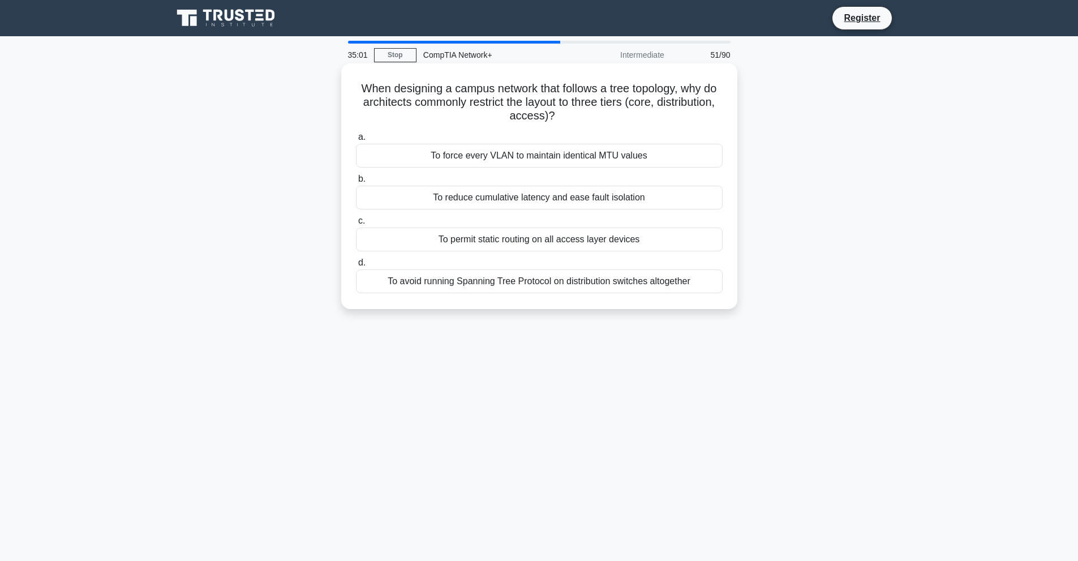
click at [591, 202] on div "To reduce cumulative latency and ease fault isolation" at bounding box center [539, 198] width 367 height 24
click at [356, 183] on input "b. To reduce cumulative latency and ease fault isolation" at bounding box center [356, 178] width 0 height 7
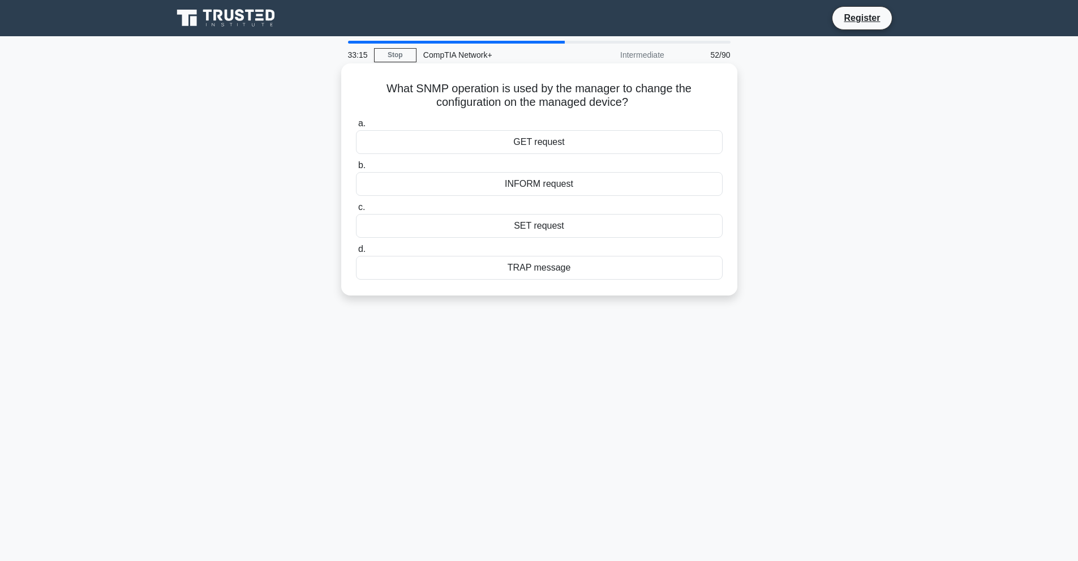
click at [559, 187] on div "INFORM request" at bounding box center [539, 184] width 367 height 24
click at [356, 169] on input "b. INFORM request" at bounding box center [356, 165] width 0 height 7
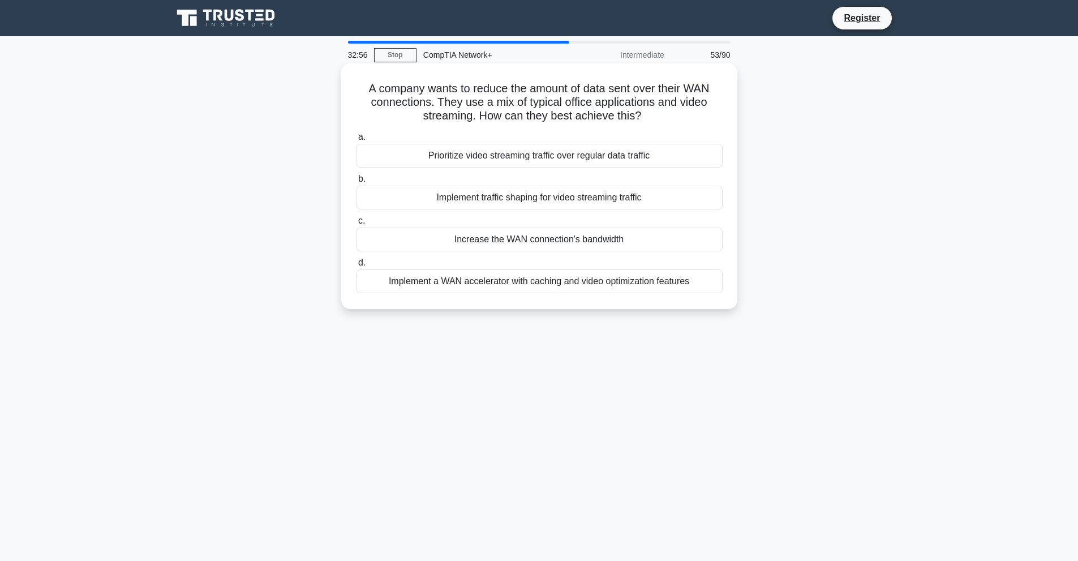
click at [540, 241] on div "Increase the WAN connection's bandwidth" at bounding box center [539, 239] width 367 height 24
click at [356, 225] on input "c. Increase the WAN connection's bandwidth" at bounding box center [356, 220] width 0 height 7
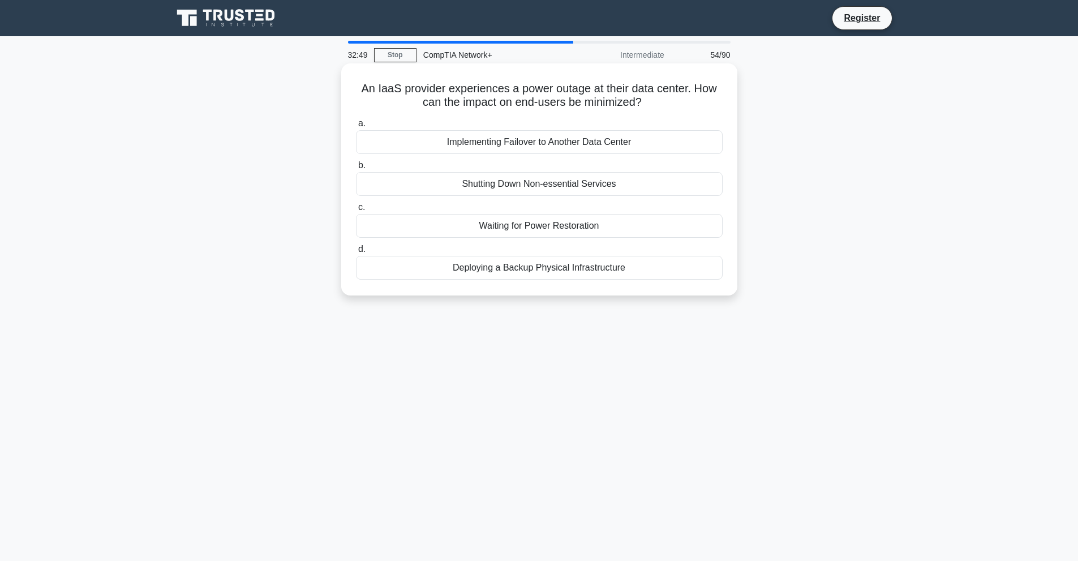
click at [536, 178] on div "Shutting Down Non-essential Services" at bounding box center [539, 184] width 367 height 24
click at [356, 169] on input "b. Shutting Down Non-essential Services" at bounding box center [356, 165] width 0 height 7
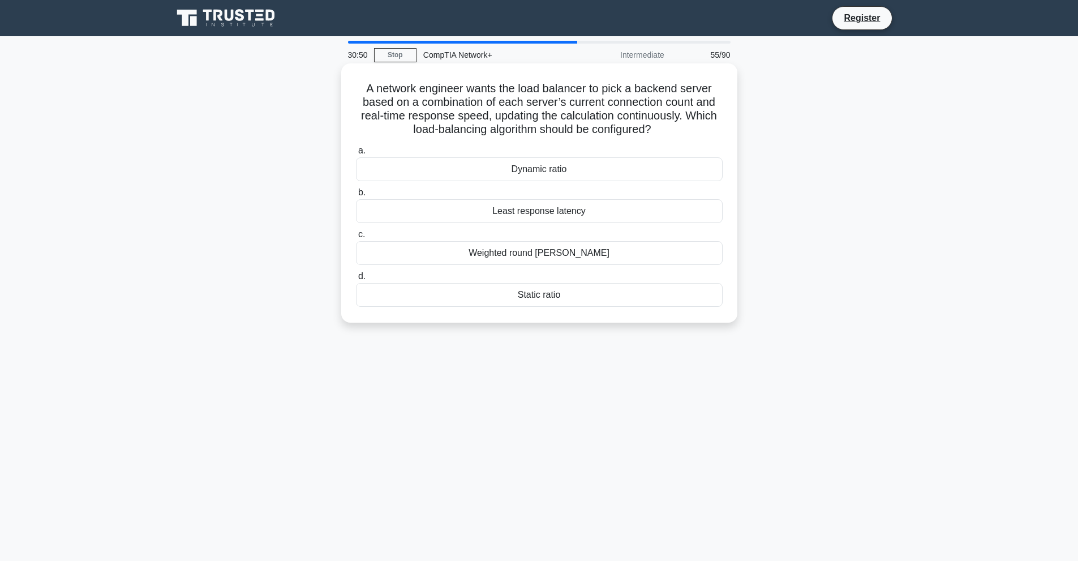
click at [590, 170] on div "Dynamic ratio" at bounding box center [539, 169] width 367 height 24
click at [356, 154] on input "a. Dynamic ratio" at bounding box center [356, 150] width 0 height 7
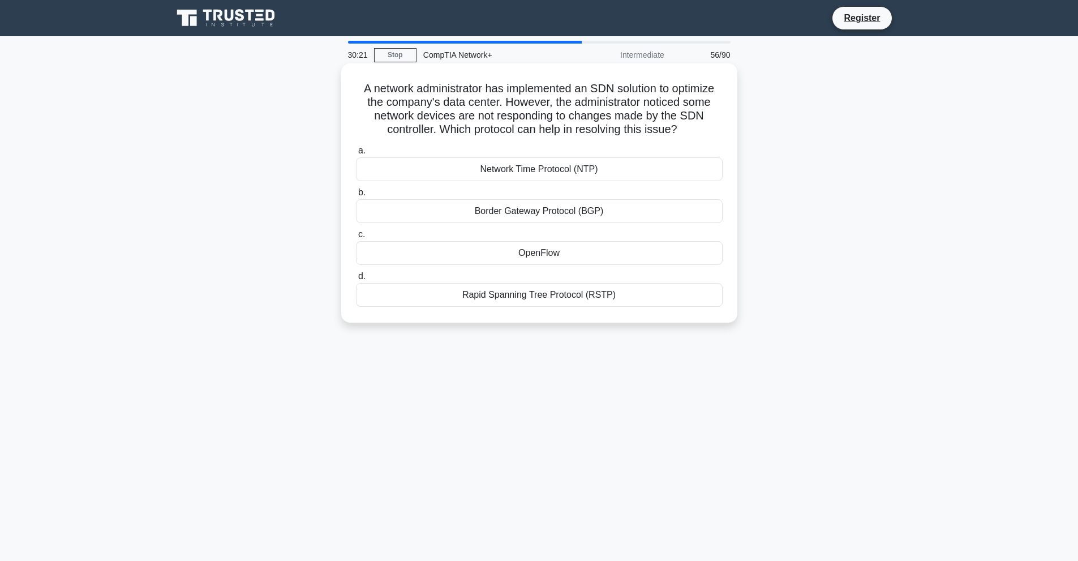
click at [581, 171] on div "Network Time Protocol (NTP)" at bounding box center [539, 169] width 367 height 24
click at [356, 154] on input "a. Network Time Protocol (NTP)" at bounding box center [356, 150] width 0 height 7
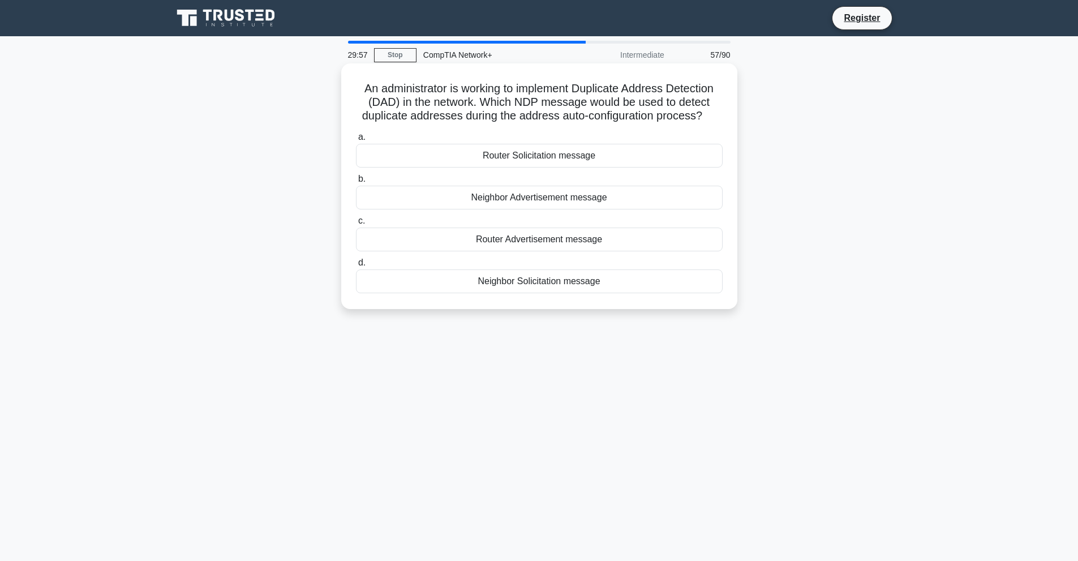
click at [512, 199] on div "Neighbor Advertisement message" at bounding box center [539, 198] width 367 height 24
click at [356, 183] on input "b. Neighbor Advertisement message" at bounding box center [356, 178] width 0 height 7
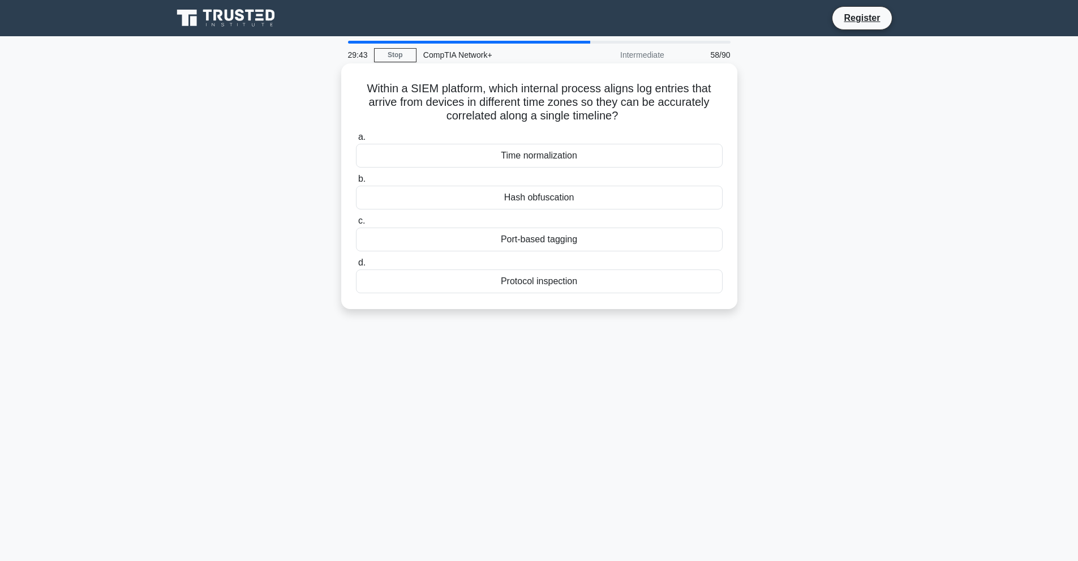
click at [581, 155] on div "Time normalization" at bounding box center [539, 156] width 367 height 24
click at [356, 141] on input "a. Time normalization" at bounding box center [356, 137] width 0 height 7
click at [646, 195] on div "DSL" at bounding box center [539, 198] width 367 height 24
click at [356, 183] on input "b. DSL" at bounding box center [356, 178] width 0 height 7
click at [583, 274] on div "Static NAT" at bounding box center [539, 281] width 367 height 24
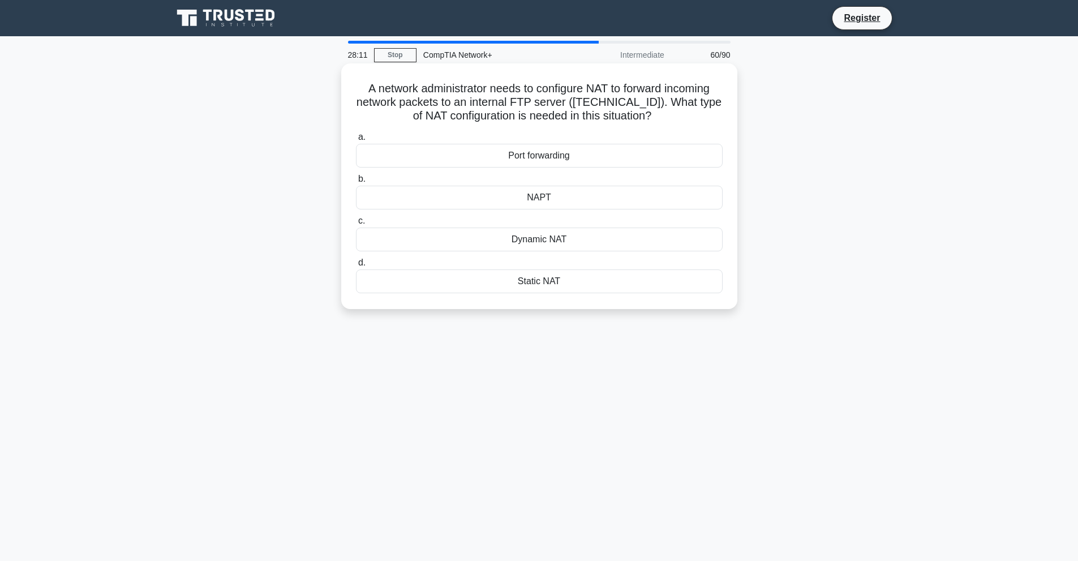
click at [356, 267] on input "d. Static NAT" at bounding box center [356, 262] width 0 height 7
click at [554, 239] on div "TCP and UDP port 1646" at bounding box center [539, 239] width 367 height 24
click at [356, 225] on input "c. TCP and UDP port 1646" at bounding box center [356, 220] width 0 height 7
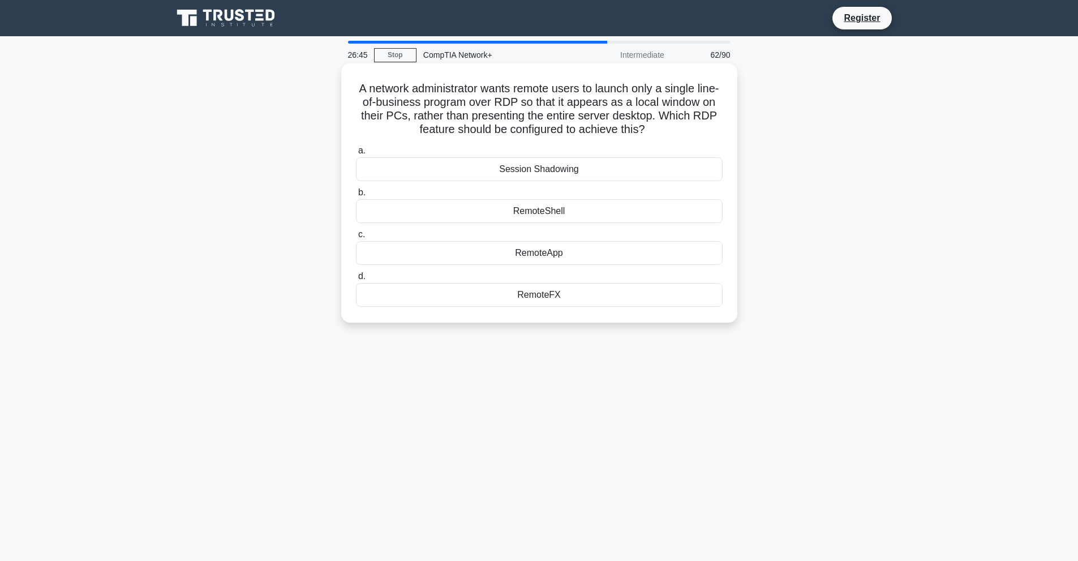
click at [574, 207] on div "RemoteShell" at bounding box center [539, 211] width 367 height 24
click at [356, 196] on input "b. RemoteShell" at bounding box center [356, 192] width 0 height 7
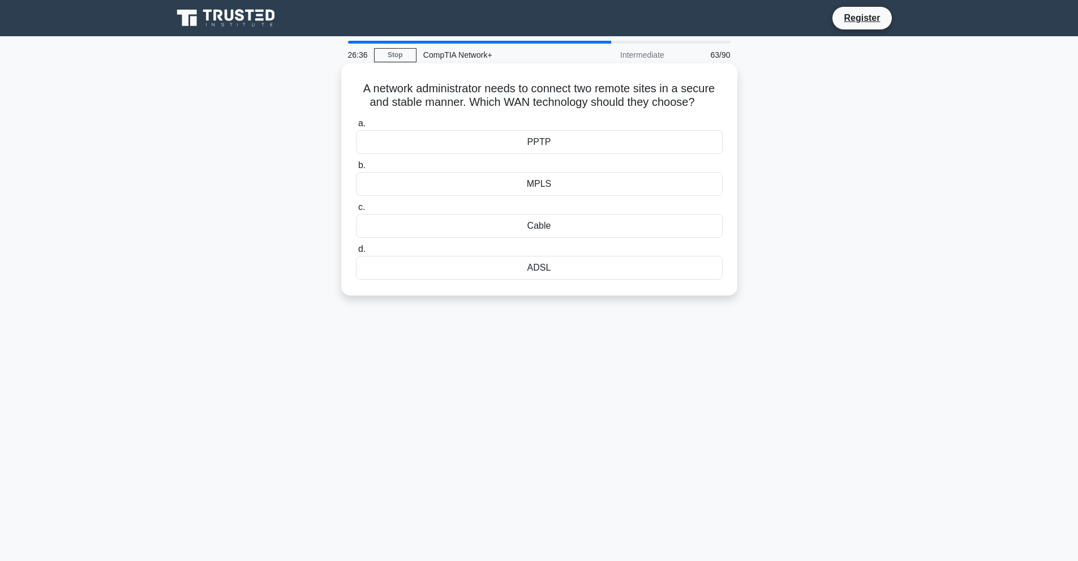
click at [601, 225] on div "Cable" at bounding box center [539, 226] width 367 height 24
click at [356, 211] on input "c. Cable" at bounding box center [356, 207] width 0 height 7
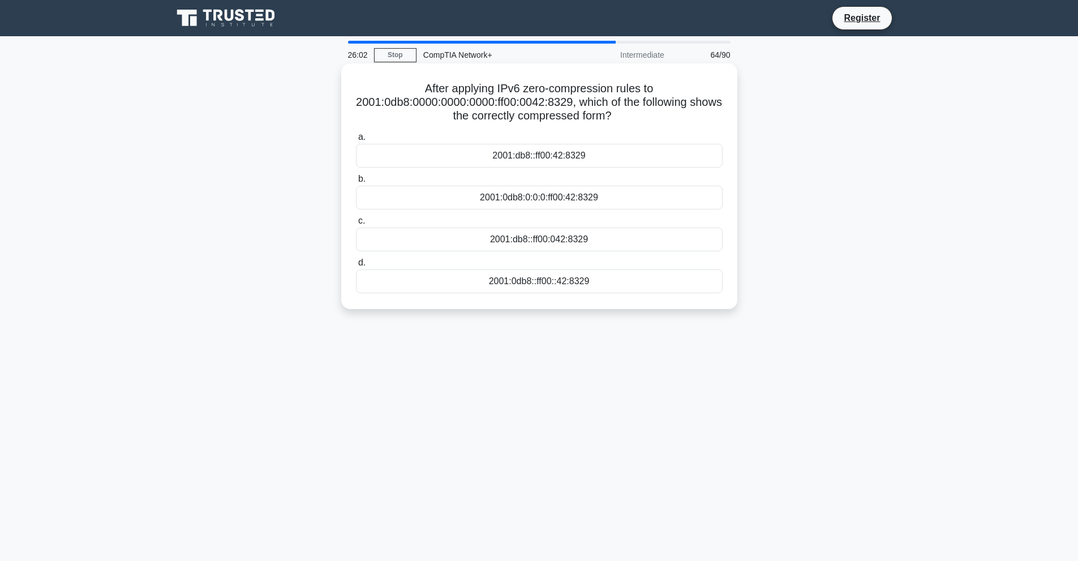
click at [584, 195] on div "2001:0db8:0:0:0:ff00:42:8329" at bounding box center [539, 198] width 367 height 24
click at [356, 183] on input "b. 2001:0db8:0:0:0:ff00:42:8329" at bounding box center [356, 178] width 0 height 7
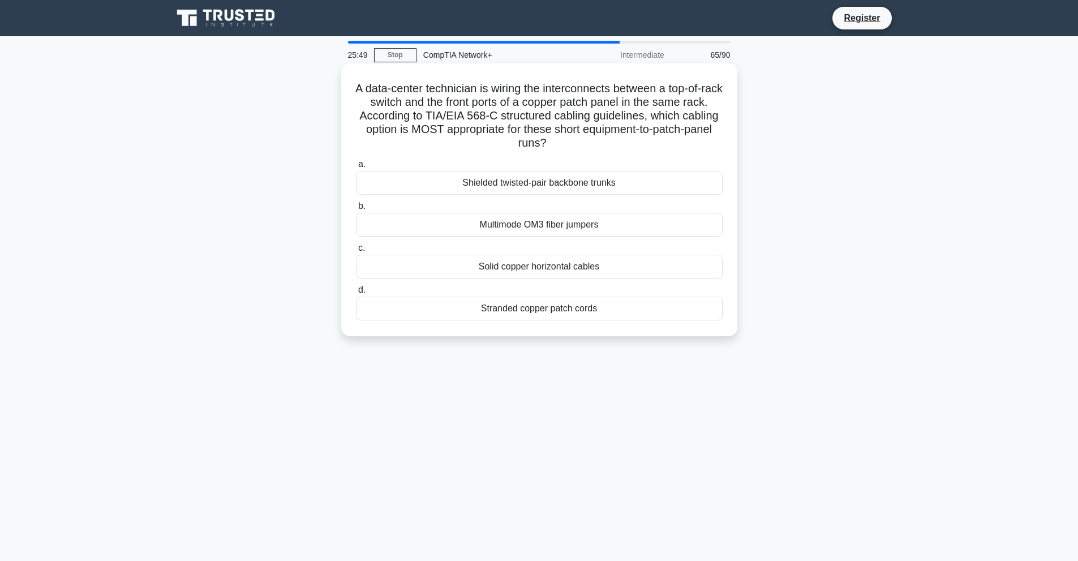
click at [520, 222] on div "Multimode OM3 fiber jumpers" at bounding box center [539, 225] width 367 height 24
click at [356, 210] on input "b. Multimode OM3 fiber jumpers" at bounding box center [356, 206] width 0 height 7
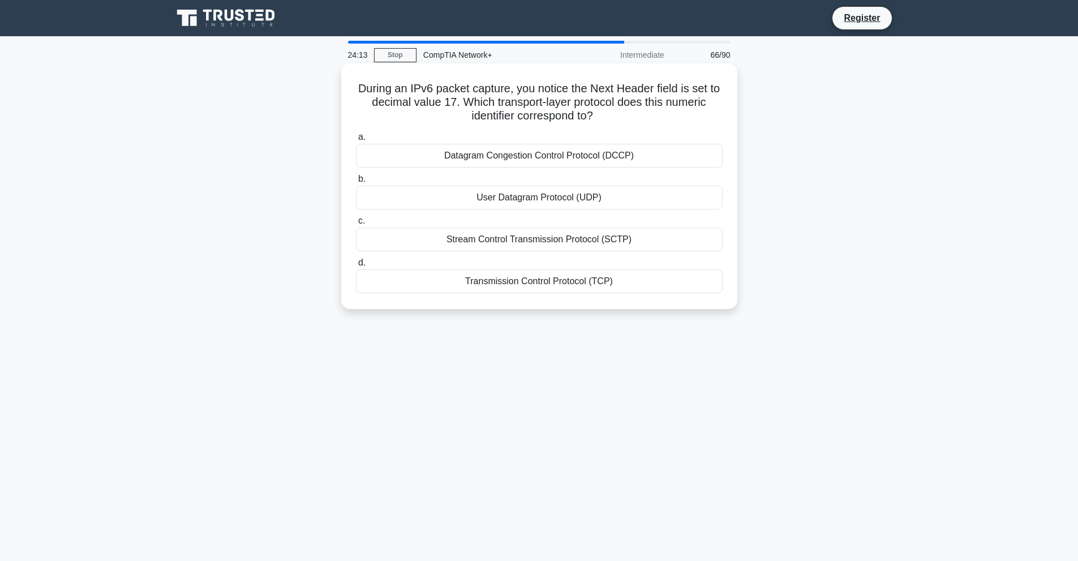
click at [604, 197] on div "User Datagram Protocol (UDP)" at bounding box center [539, 198] width 367 height 24
click at [356, 183] on input "b. User Datagram Protocol (UDP)" at bounding box center [356, 178] width 0 height 7
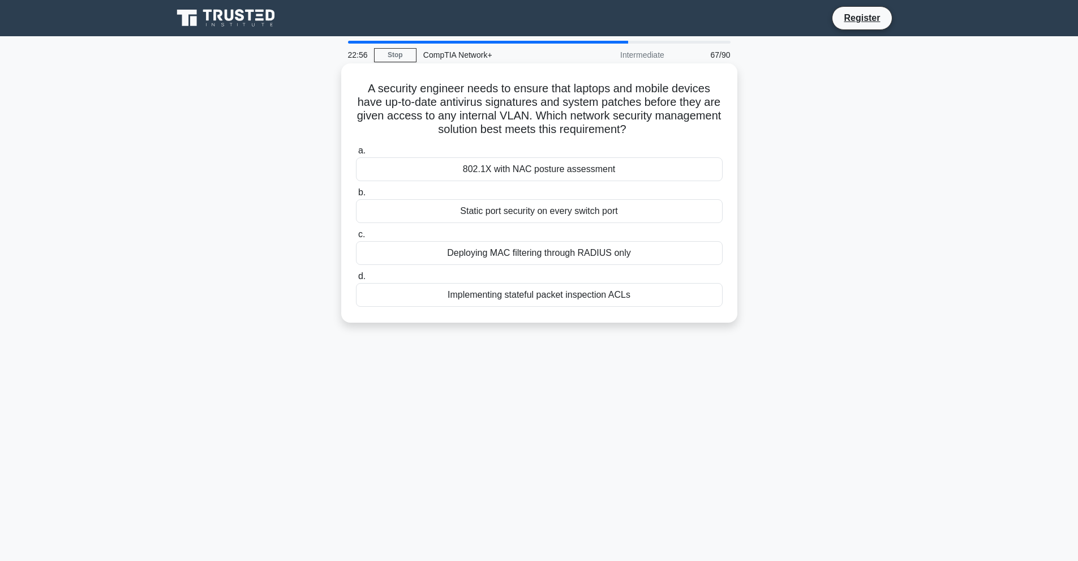
click at [538, 217] on div "Static port security on every switch port" at bounding box center [539, 211] width 367 height 24
click at [356, 196] on input "b. Static port security on every switch port" at bounding box center [356, 192] width 0 height 7
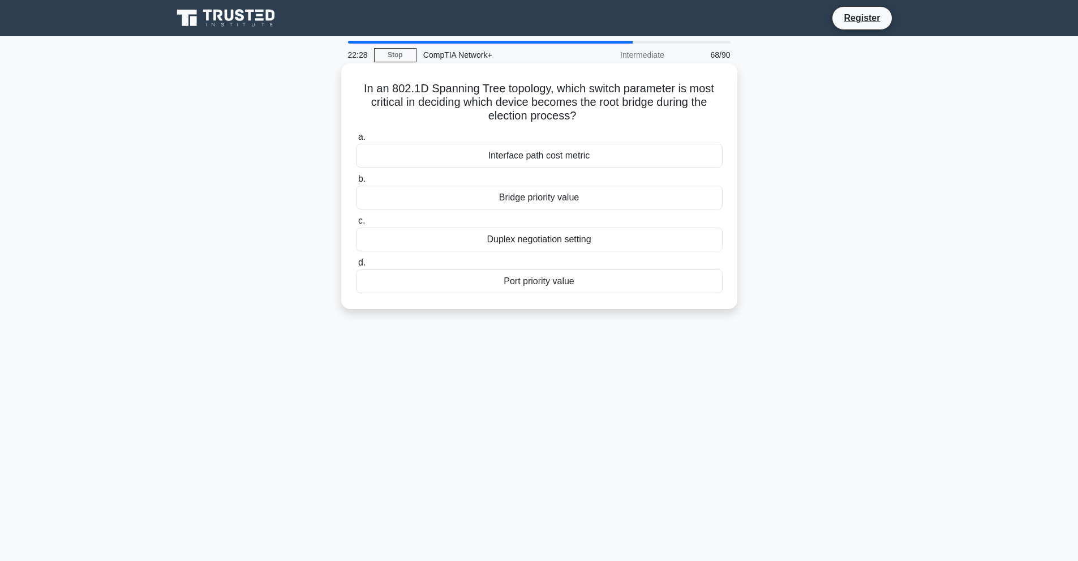
click at [575, 156] on div "Interface path cost metric" at bounding box center [539, 156] width 367 height 24
click at [356, 141] on input "a. Interface path cost metric" at bounding box center [356, 137] width 0 height 7
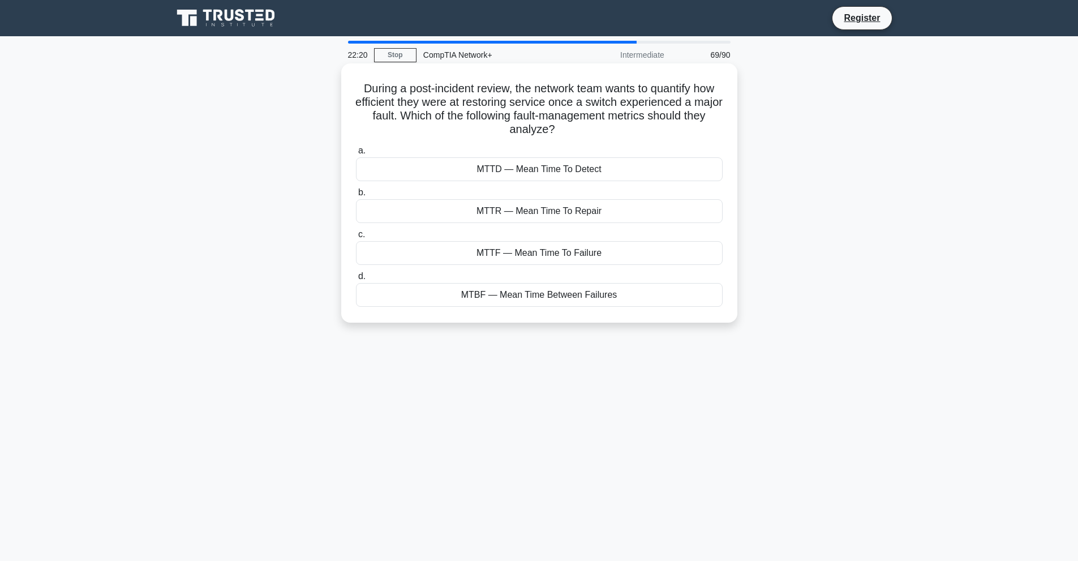
click at [580, 213] on div "MTTR — Mean Time To Repair" at bounding box center [539, 211] width 367 height 24
click at [356, 196] on input "b. MTTR — Mean Time To Repair" at bounding box center [356, 192] width 0 height 7
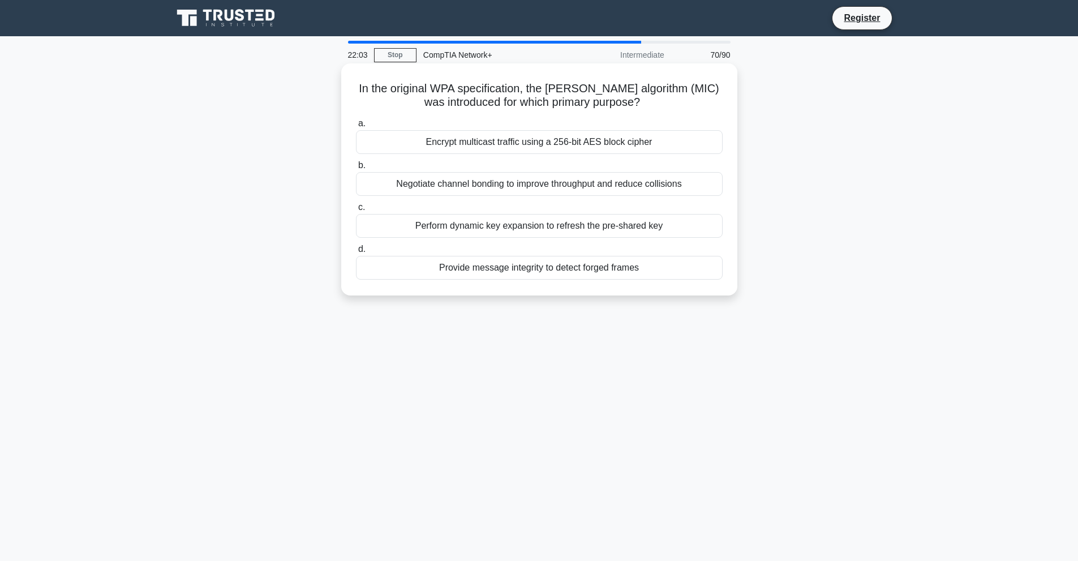
click at [589, 269] on div "Provide message integrity to detect forged frames" at bounding box center [539, 268] width 367 height 24
click at [356, 253] on input "d. Provide message integrity to detect forged frames" at bounding box center [356, 249] width 0 height 7
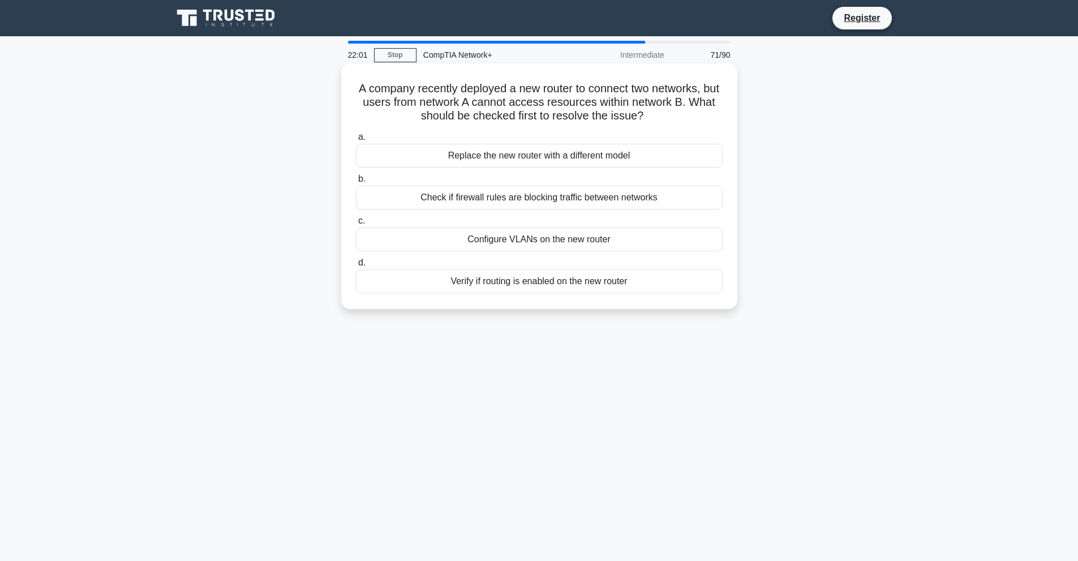
click at [609, 197] on div "Check if firewall rules are blocking traffic between networks" at bounding box center [539, 198] width 367 height 24
click at [356, 183] on input "b. Check if firewall rules are blocking traffic between networks" at bounding box center [356, 178] width 0 height 7
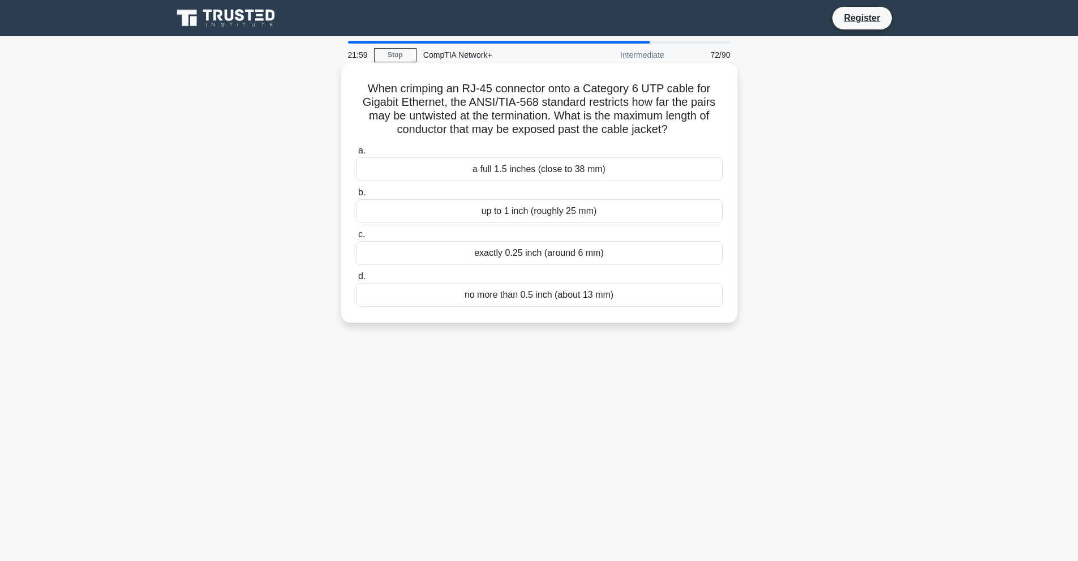
click at [606, 212] on div "up to 1 inch (roughly 25 mm)" at bounding box center [539, 211] width 367 height 24
click at [356, 196] on input "b. up to 1 inch (roughly 25 mm)" at bounding box center [356, 192] width 0 height 7
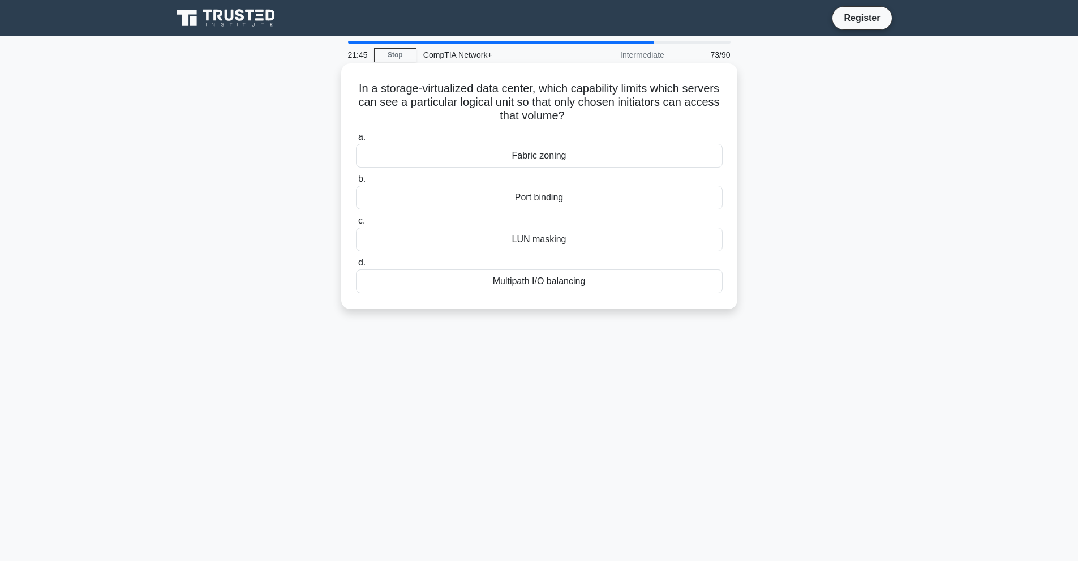
click at [603, 278] on div "Multipath I/O balancing" at bounding box center [539, 281] width 367 height 24
click at [356, 267] on input "d. Multipath I/O balancing" at bounding box center [356, 262] width 0 height 7
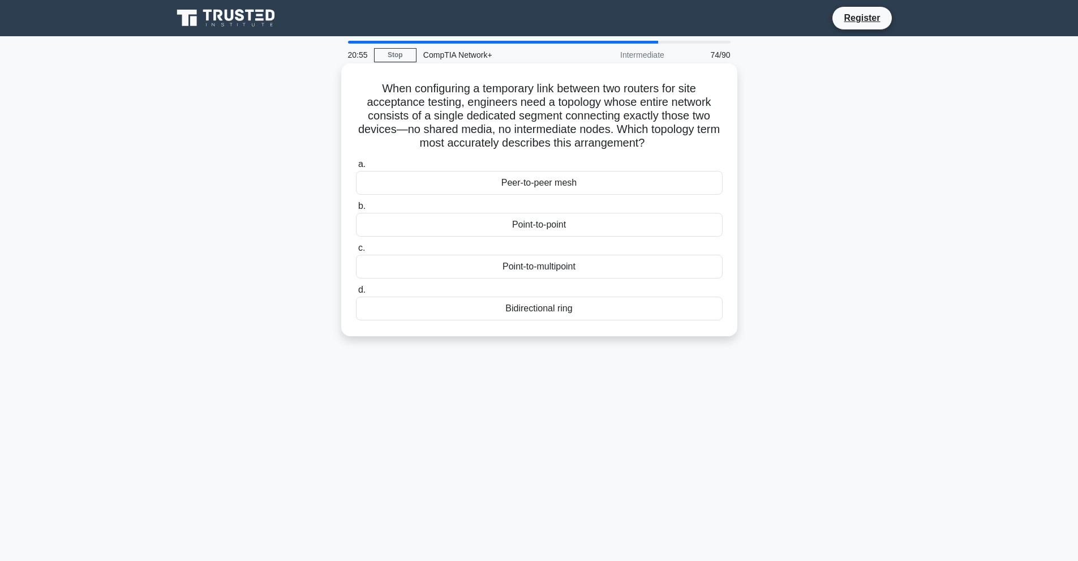
click at [655, 224] on div "Point-to-point" at bounding box center [539, 225] width 367 height 24
click at [356, 210] on input "b. Point-to-point" at bounding box center [356, 206] width 0 height 7
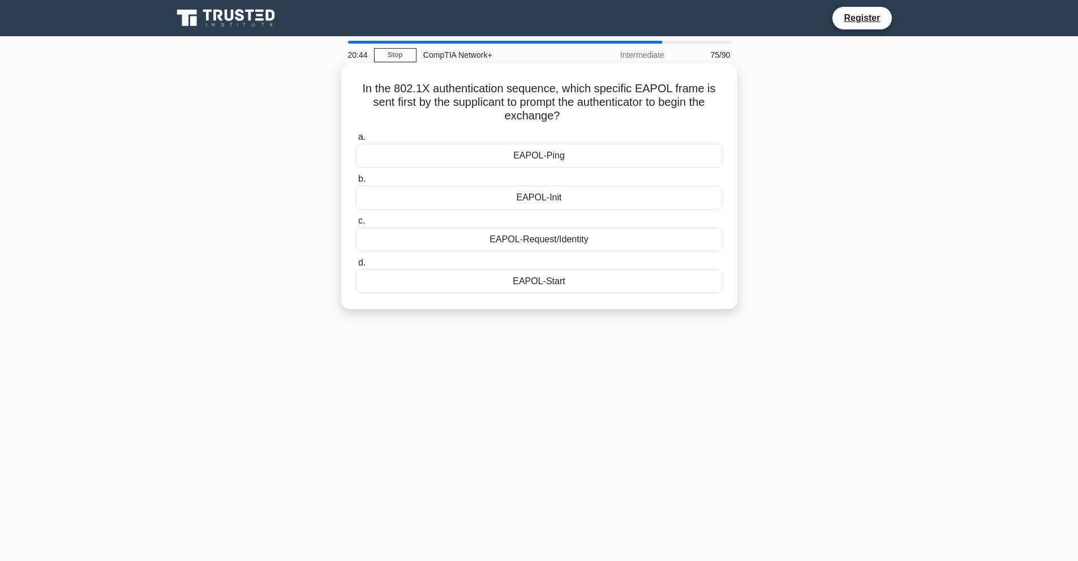
click at [661, 239] on div "EAPOL-Request/Identity" at bounding box center [539, 239] width 367 height 24
click at [356, 225] on input "c. EAPOL-Request/Identity" at bounding box center [356, 220] width 0 height 7
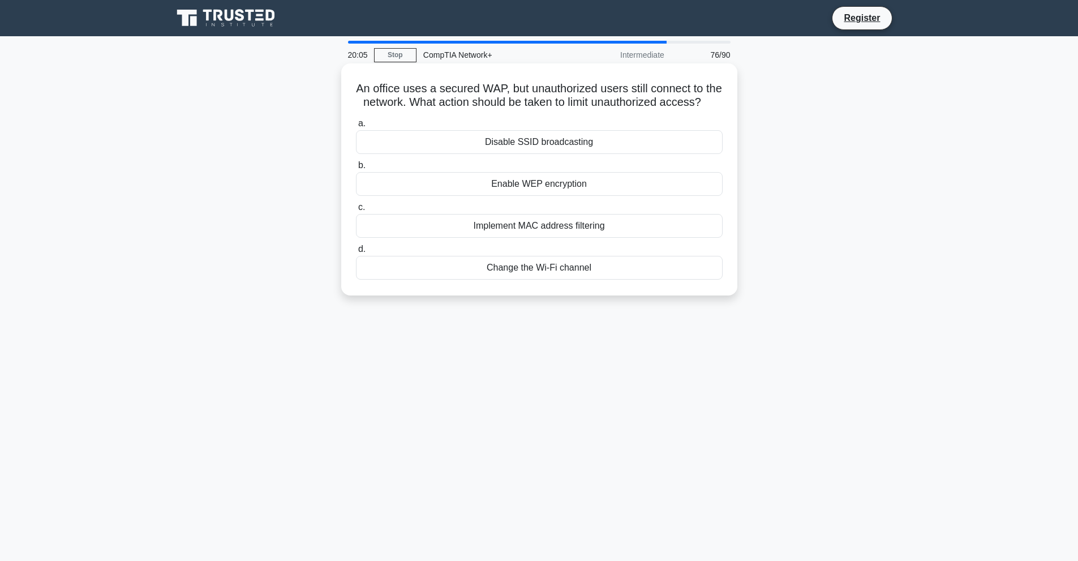
click at [650, 280] on div "Change the Wi-Fi channel" at bounding box center [539, 268] width 367 height 24
click at [356, 253] on input "d. Change the Wi-Fi channel" at bounding box center [356, 249] width 0 height 7
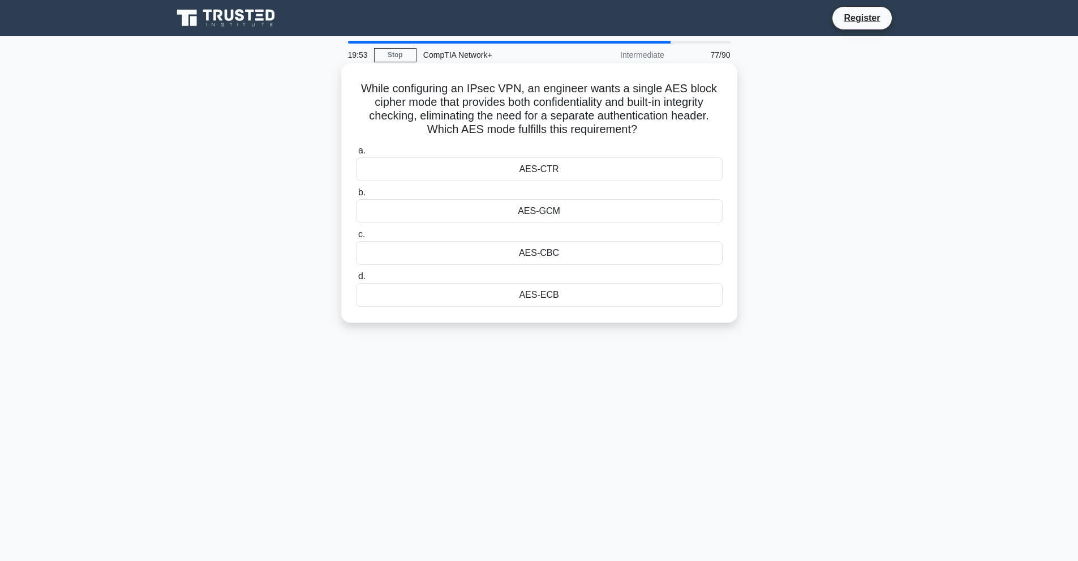
click at [624, 164] on div "AES-CTR" at bounding box center [539, 169] width 367 height 24
click at [356, 154] on input "a. AES-CTR" at bounding box center [356, 150] width 0 height 7
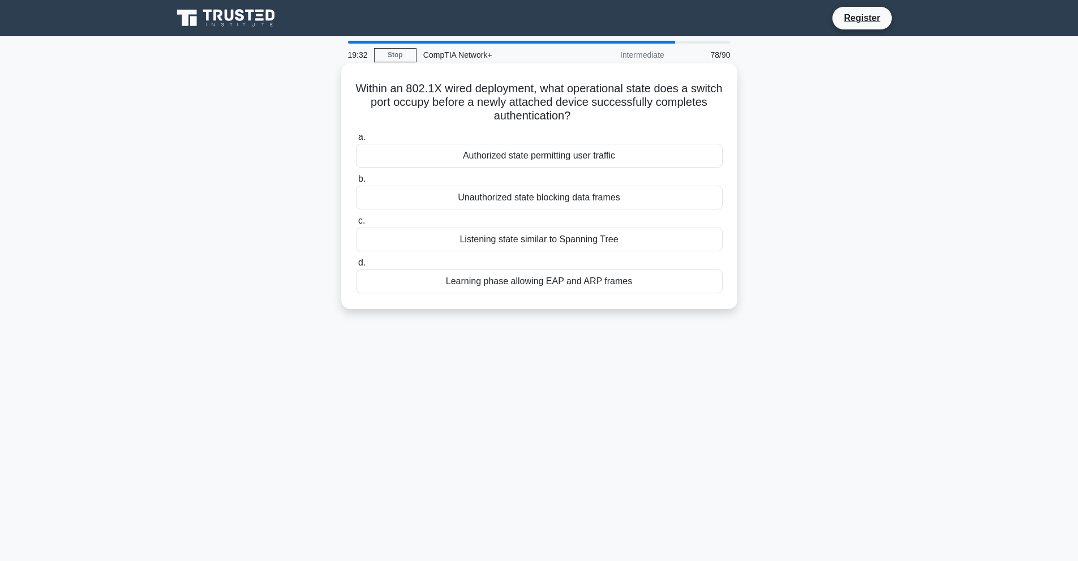
click at [621, 162] on div "Authorized state permitting user traffic" at bounding box center [539, 156] width 367 height 24
click at [356, 141] on input "a. Authorized state permitting user traffic" at bounding box center [356, 137] width 0 height 7
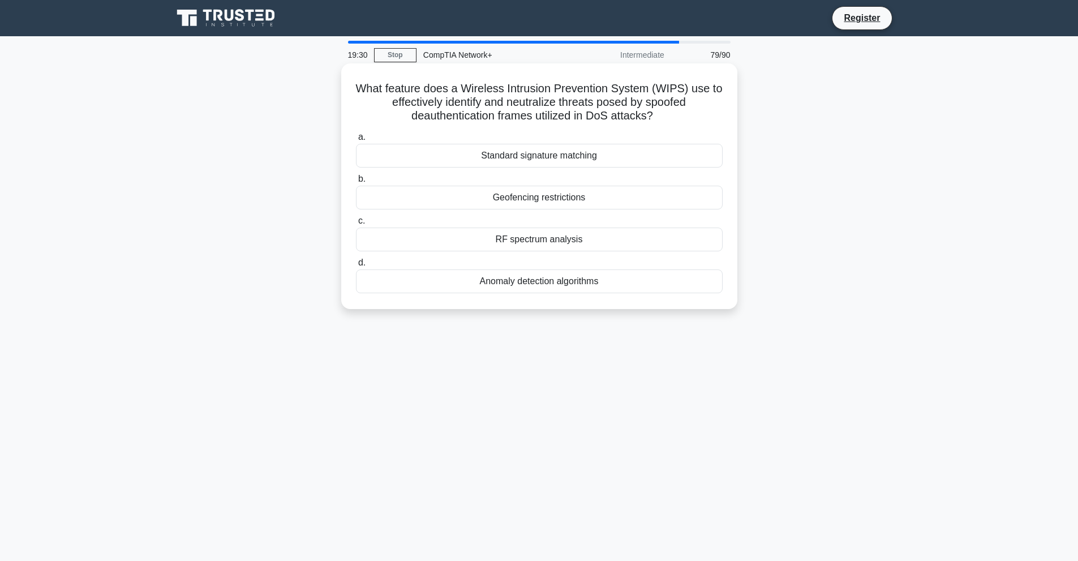
click at [582, 244] on div "RF spectrum analysis" at bounding box center [539, 239] width 367 height 24
click at [356, 225] on input "c. RF spectrum analysis" at bounding box center [356, 220] width 0 height 7
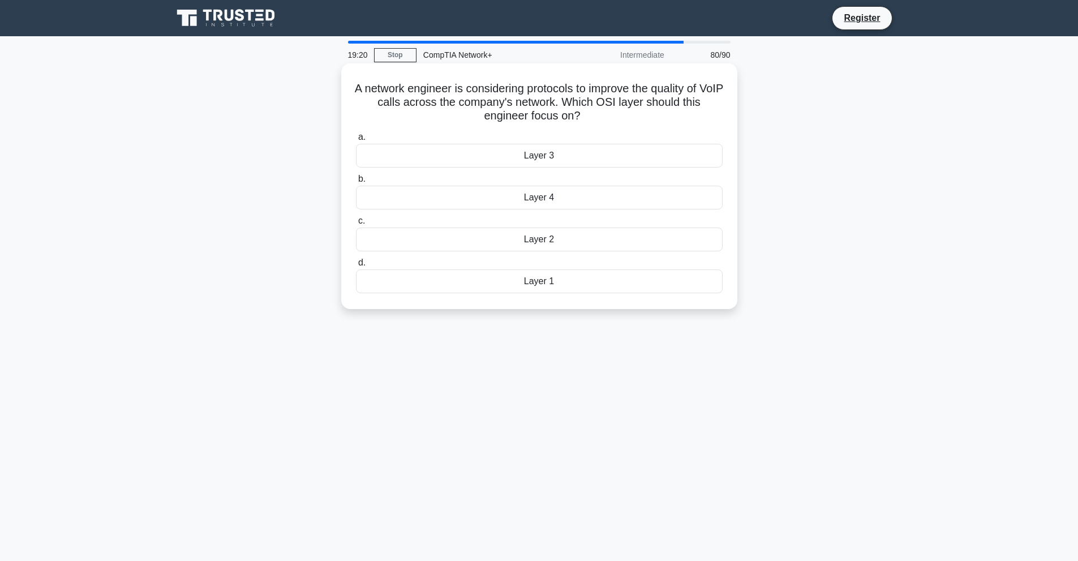
click at [636, 158] on div "Layer 3" at bounding box center [539, 156] width 367 height 24
click at [356, 141] on input "a. Layer 3" at bounding box center [356, 137] width 0 height 7
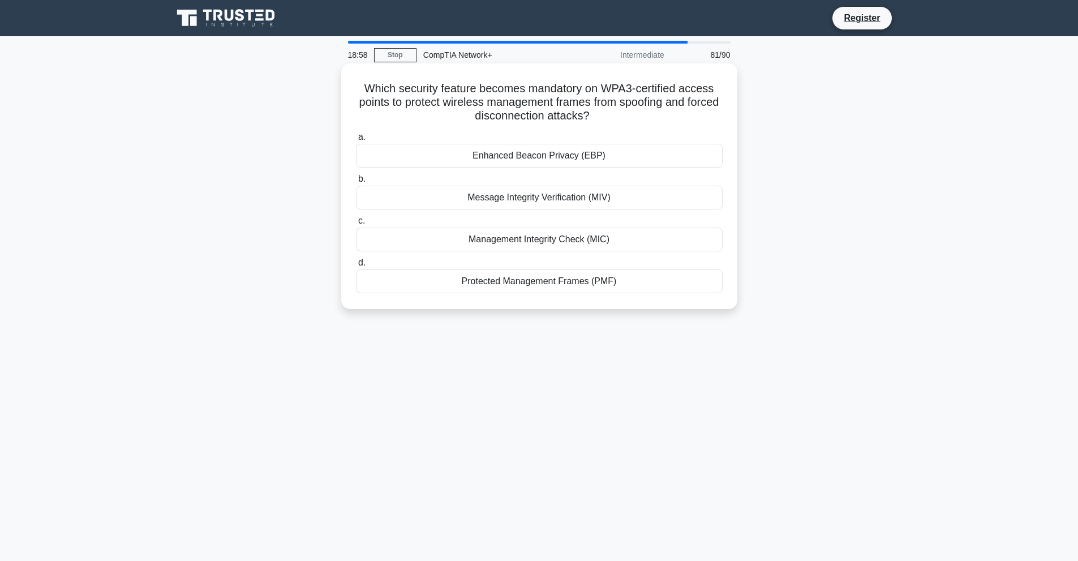
click at [527, 196] on div "Message Integrity Verification (MIV)" at bounding box center [539, 198] width 367 height 24
click at [356, 183] on input "b. Message Integrity Verification (MIV)" at bounding box center [356, 178] width 0 height 7
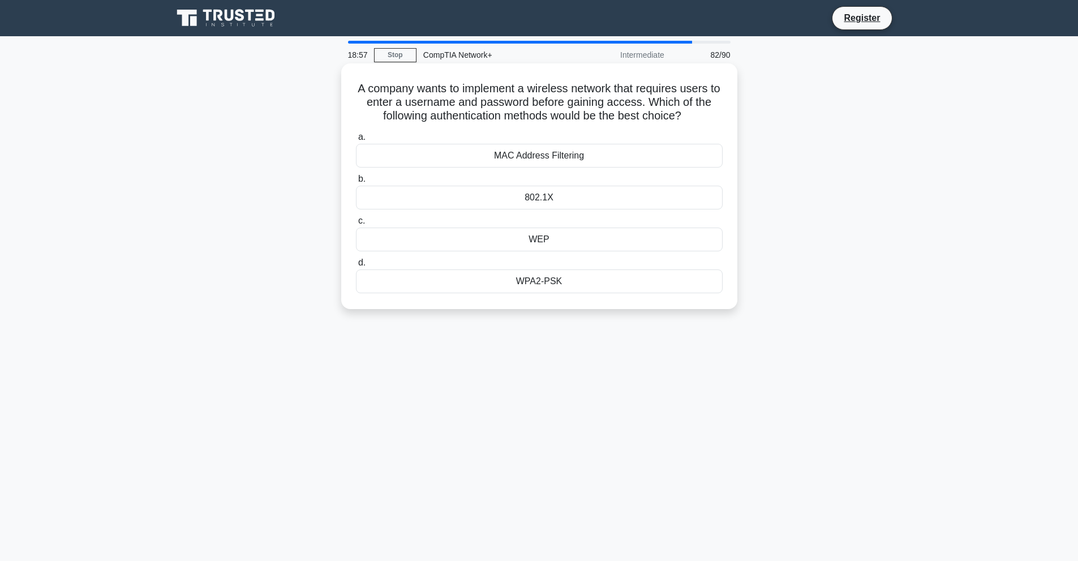
click at [624, 196] on div "802.1X" at bounding box center [539, 198] width 367 height 24
click at [356, 183] on input "b. 802.1X" at bounding box center [356, 178] width 0 height 7
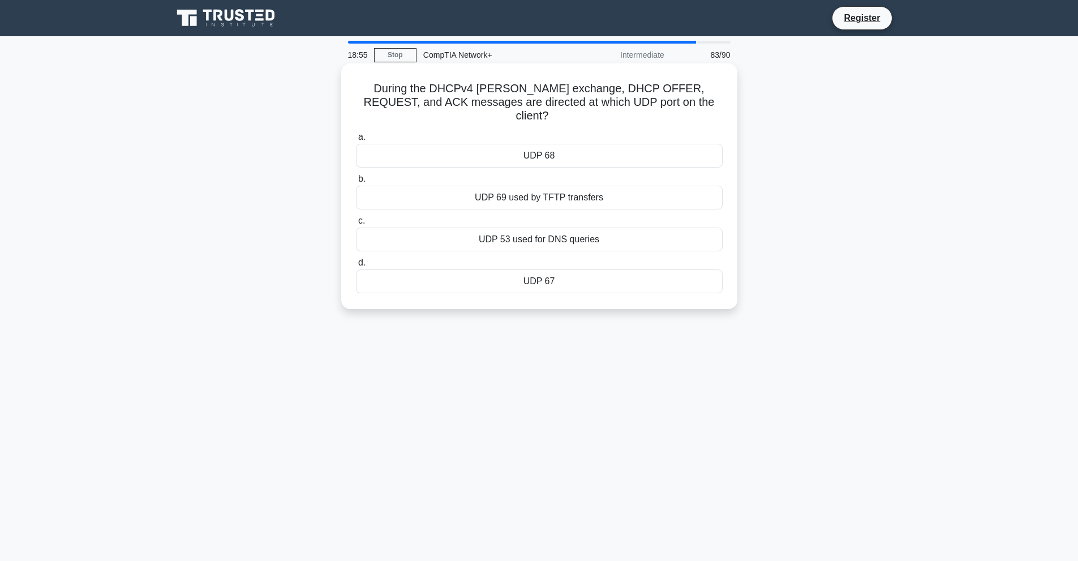
click at [648, 144] on div "UDP 68" at bounding box center [539, 156] width 367 height 24
click at [356, 141] on input "a. UDP 68" at bounding box center [356, 137] width 0 height 7
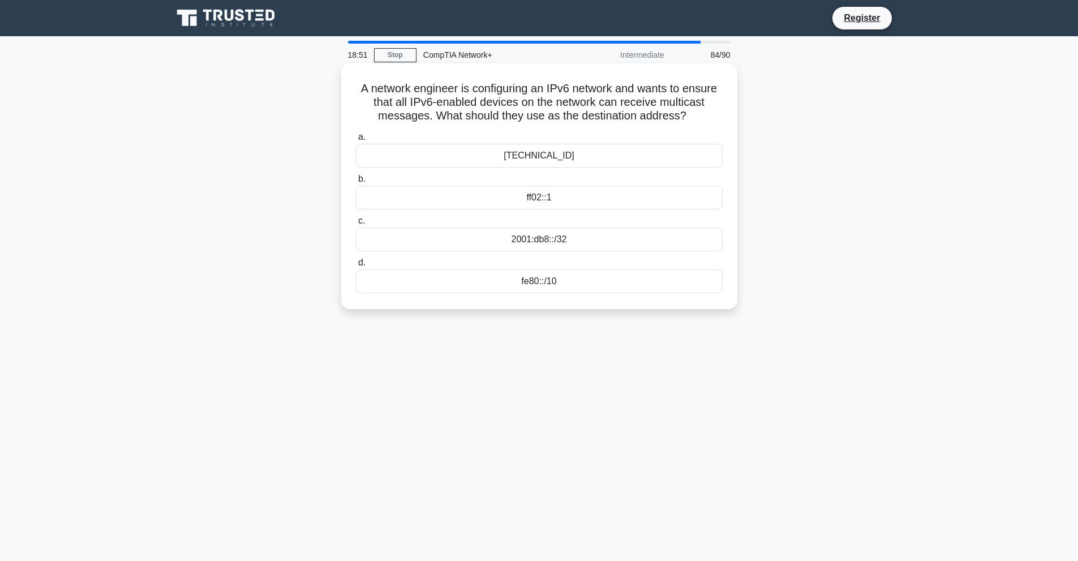
click at [600, 197] on div "ff02::1" at bounding box center [539, 198] width 367 height 24
click at [356, 183] on input "b. ff02::1" at bounding box center [356, 178] width 0 height 7
click at [598, 239] on div "Predictive encoding" at bounding box center [539, 239] width 367 height 24
click at [356, 225] on input "c. Predictive encoding" at bounding box center [356, 220] width 0 height 7
click at [523, 241] on div "Anycast address" at bounding box center [539, 239] width 367 height 24
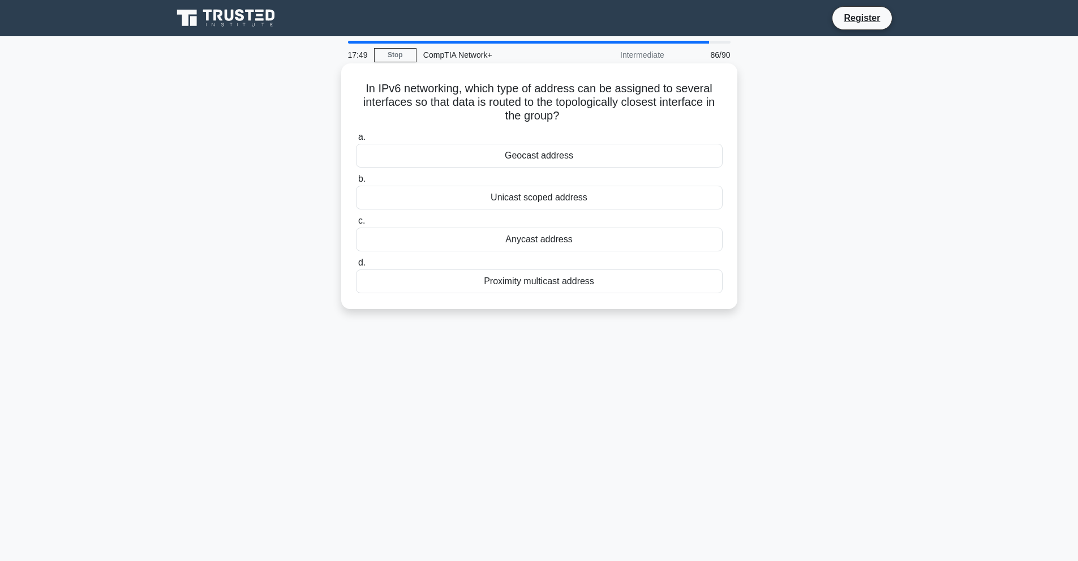
click at [356, 225] on input "c. Anycast address" at bounding box center [356, 220] width 0 height 7
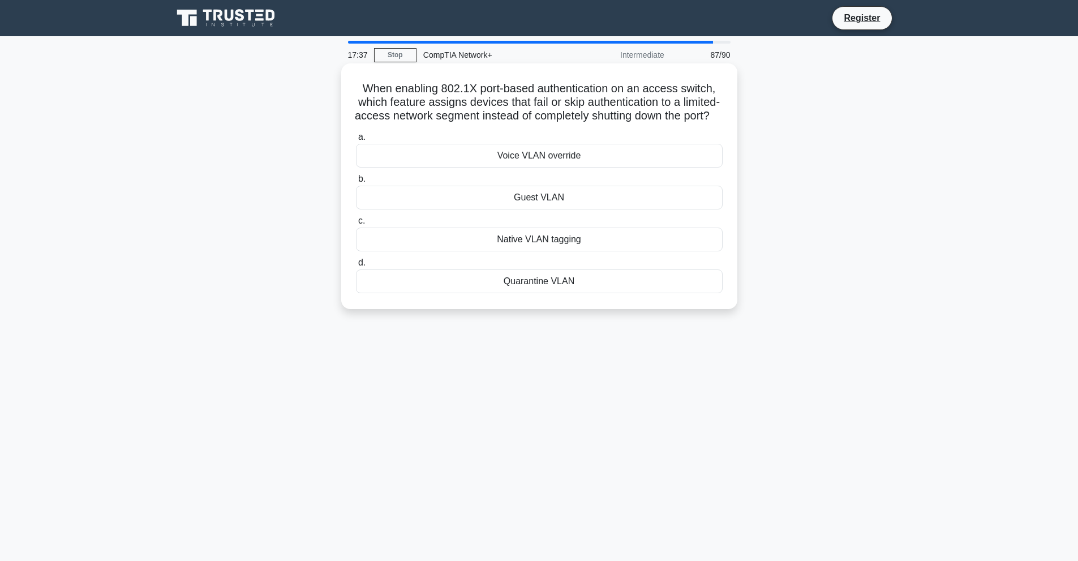
click at [610, 293] on div "Quarantine VLAN" at bounding box center [539, 281] width 367 height 24
click at [356, 267] on input "d. Quarantine VLAN" at bounding box center [356, 262] width 0 height 7
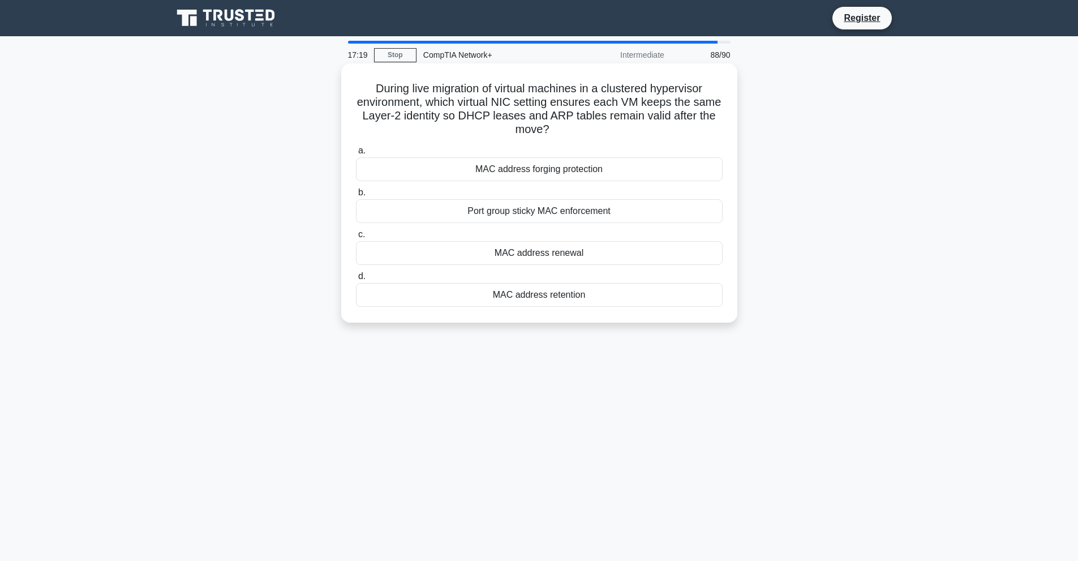
click at [570, 162] on div "MAC address forging protection" at bounding box center [539, 169] width 367 height 24
click at [356, 154] on input "a. MAC address forging protection" at bounding box center [356, 150] width 0 height 7
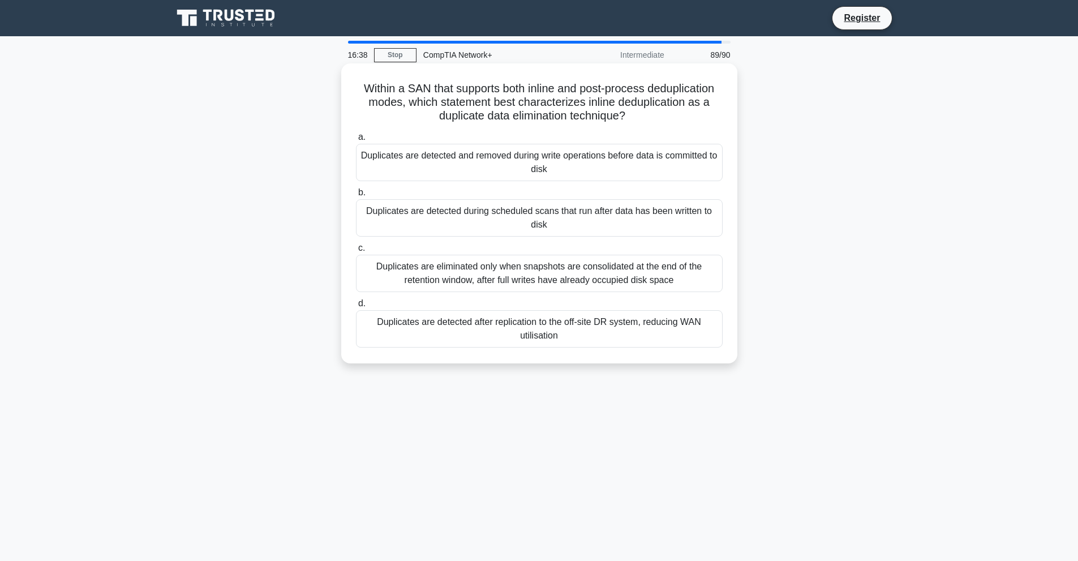
click at [512, 161] on div "Duplicates are detected and removed during write operations before data is comm…" at bounding box center [539, 162] width 367 height 37
click at [356, 141] on input "a. Duplicates are detected and removed during write operations before data is c…" at bounding box center [356, 137] width 0 height 7
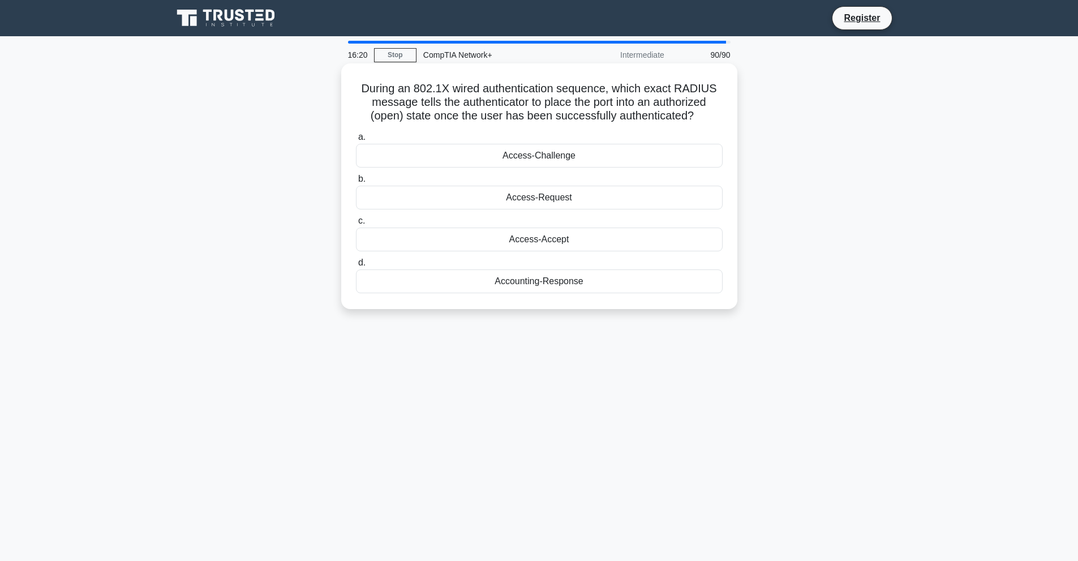
click at [655, 240] on div "Access-Accept" at bounding box center [539, 239] width 367 height 24
click at [356, 225] on input "c. Access-Accept" at bounding box center [356, 220] width 0 height 7
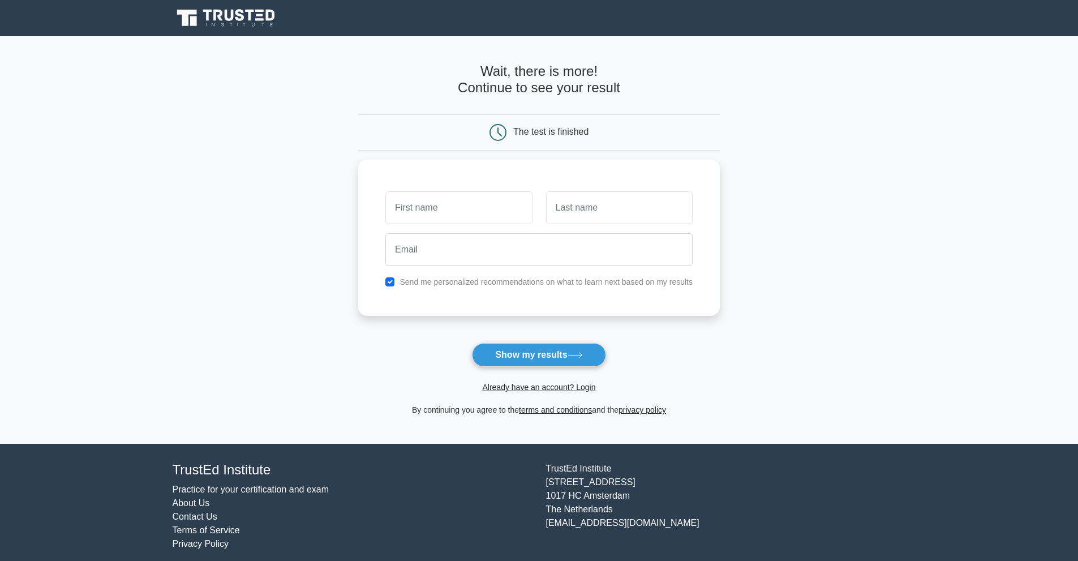
type input "s"
type input "[PERSON_NAME]"
click at [637, 200] on input "text" at bounding box center [619, 204] width 147 height 33
type input "[PERSON_NAME]"
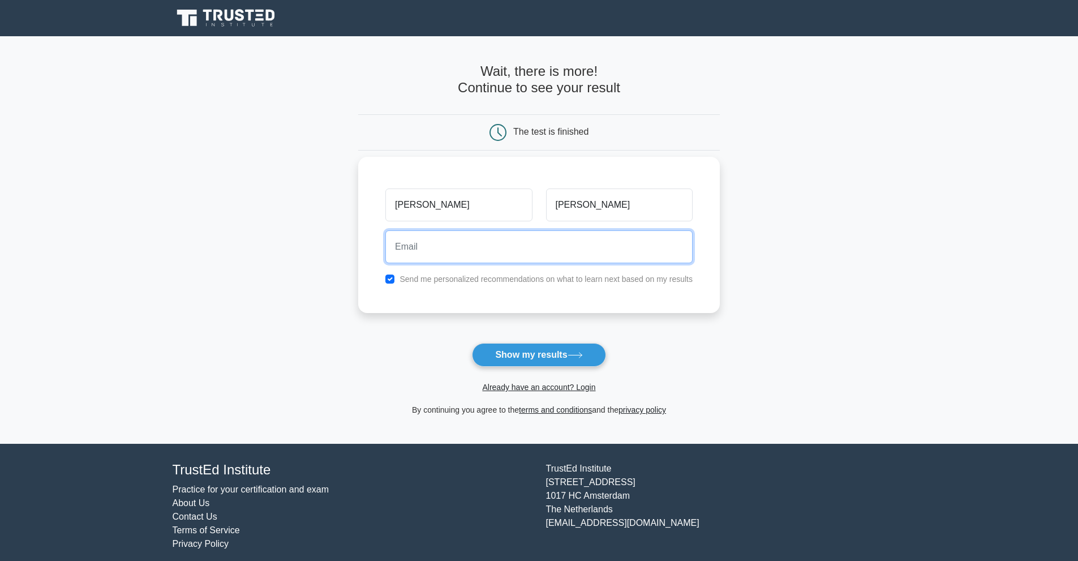
click at [442, 247] on input "email" at bounding box center [538, 246] width 307 height 33
type input "[EMAIL_ADDRESS][DOMAIN_NAME]"
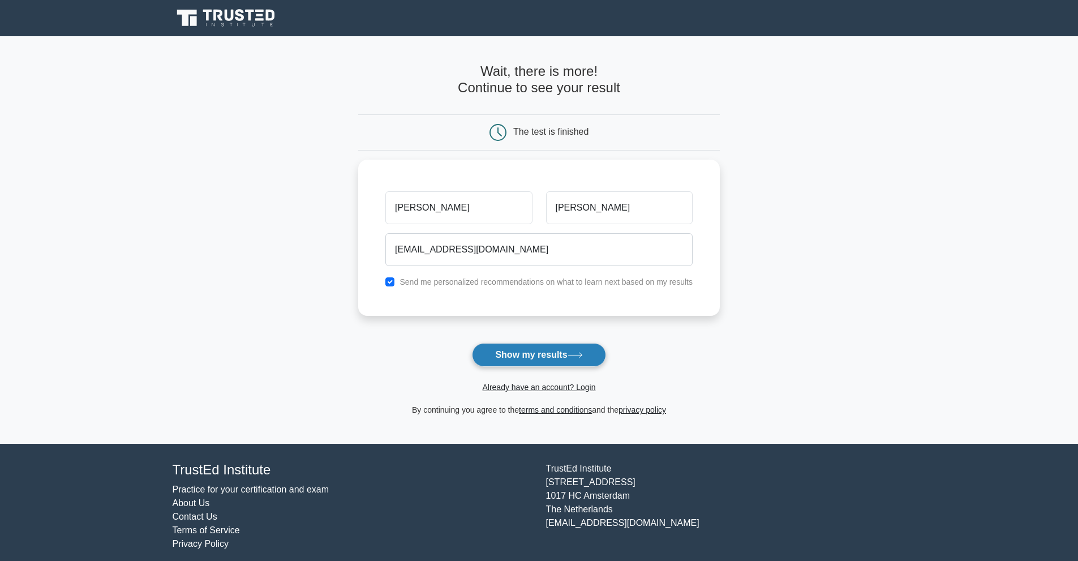
click at [540, 352] on button "Show my results" at bounding box center [539, 355] width 134 height 24
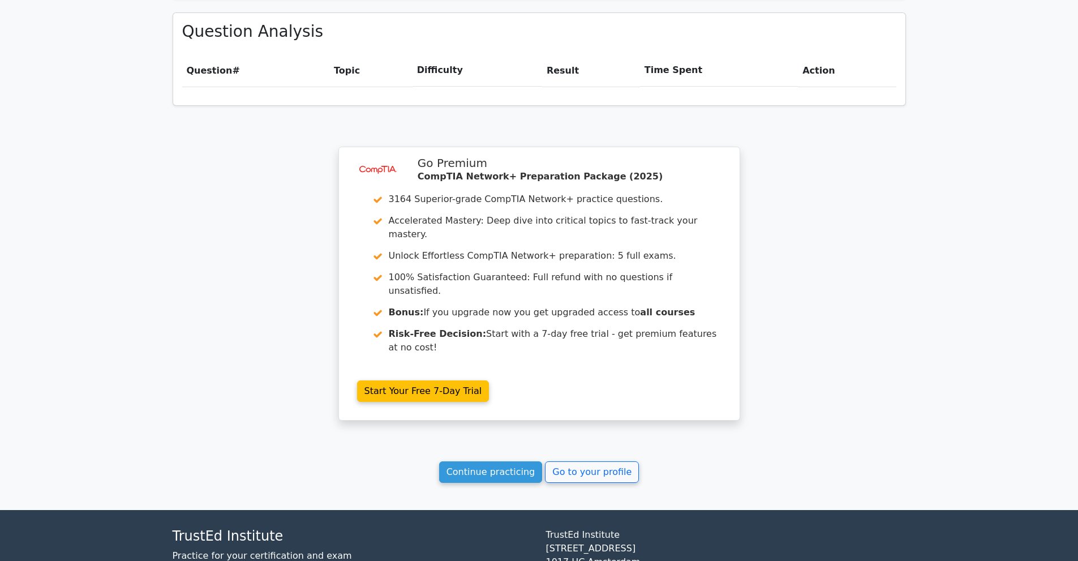
scroll to position [784, 0]
